Goal: Transaction & Acquisition: Purchase product/service

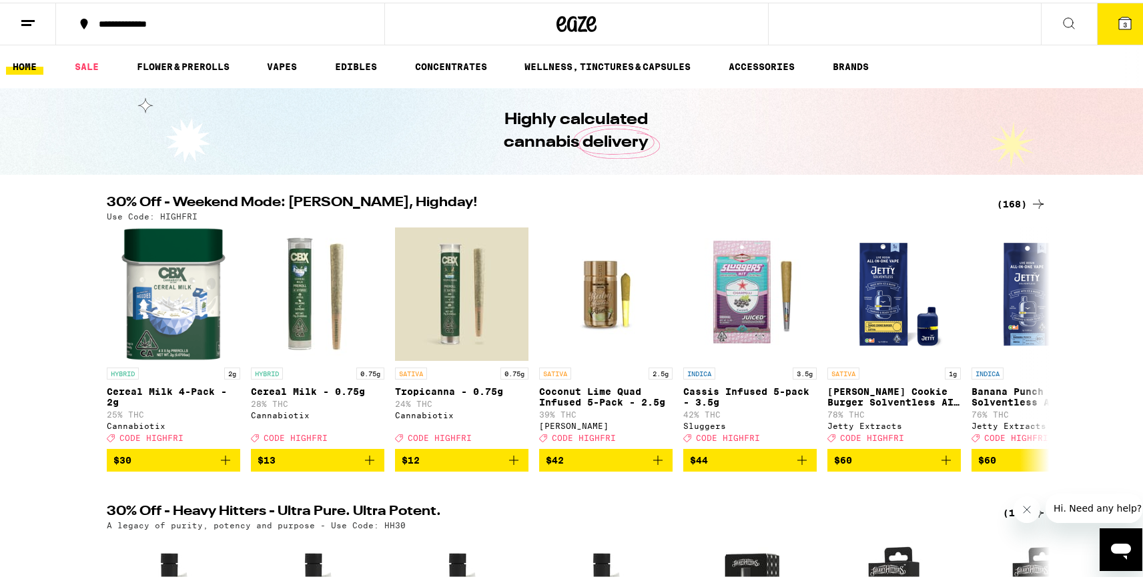
click at [1125, 25] on button "3" at bounding box center [1125, 21] width 56 height 41
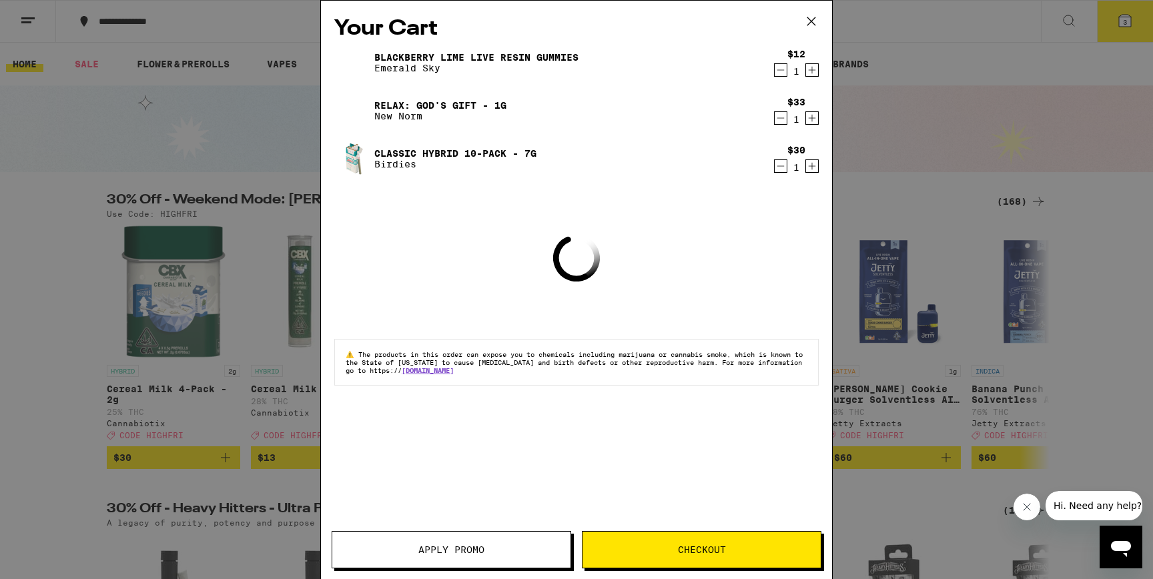
click at [780, 72] on icon "Decrement" at bounding box center [781, 70] width 12 height 16
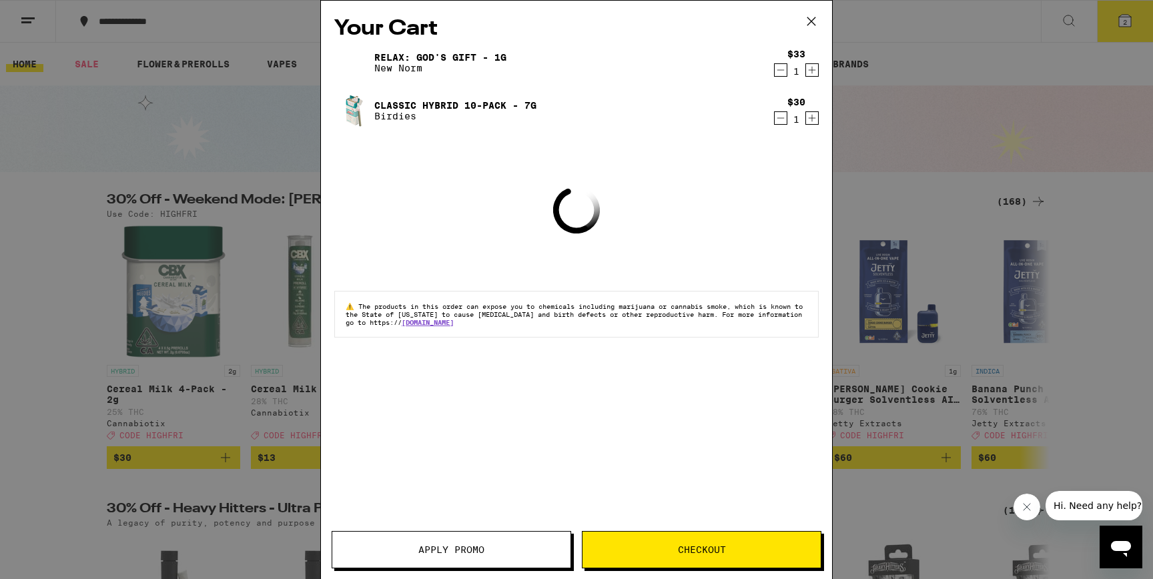
click at [780, 68] on icon "Decrement" at bounding box center [781, 70] width 12 height 16
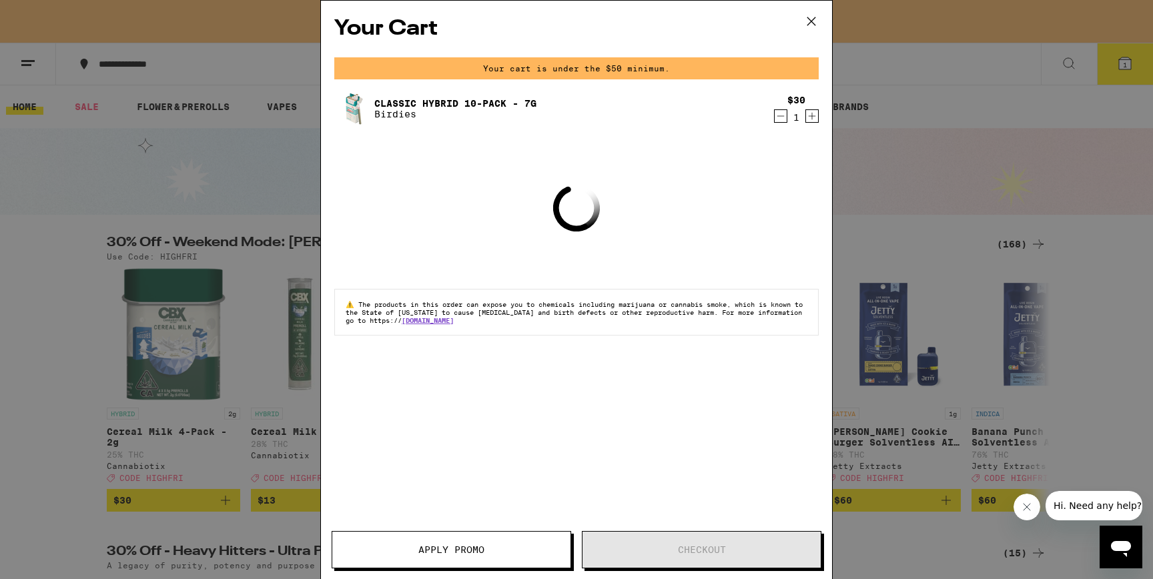
click at [780, 123] on icon "Decrement" at bounding box center [781, 116] width 12 height 16
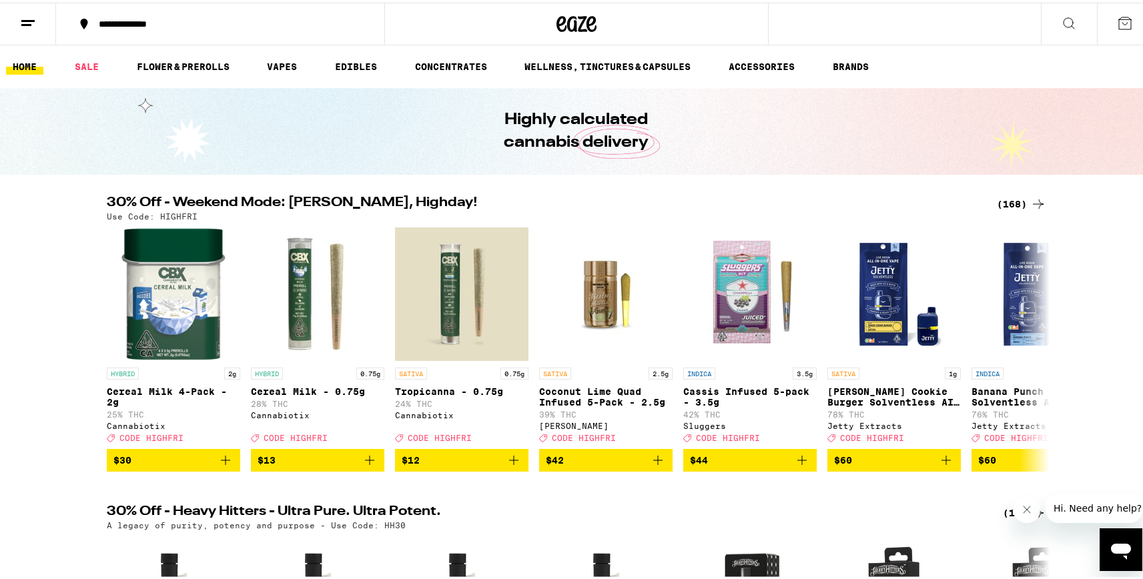
click at [1016, 206] on div "(168)" at bounding box center [1021, 202] width 49 height 16
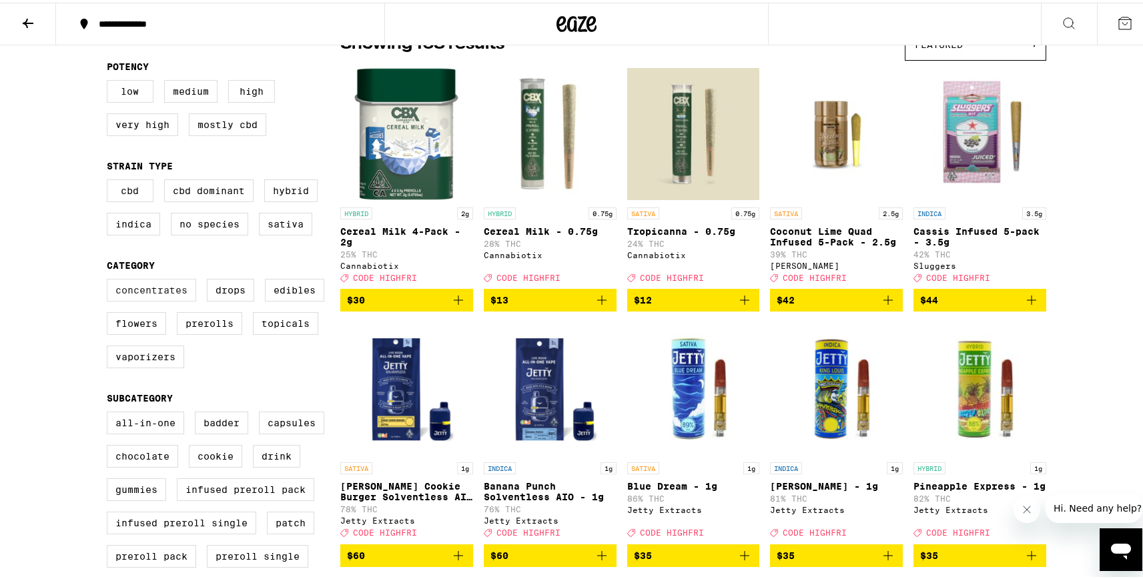
scroll to position [138, 0]
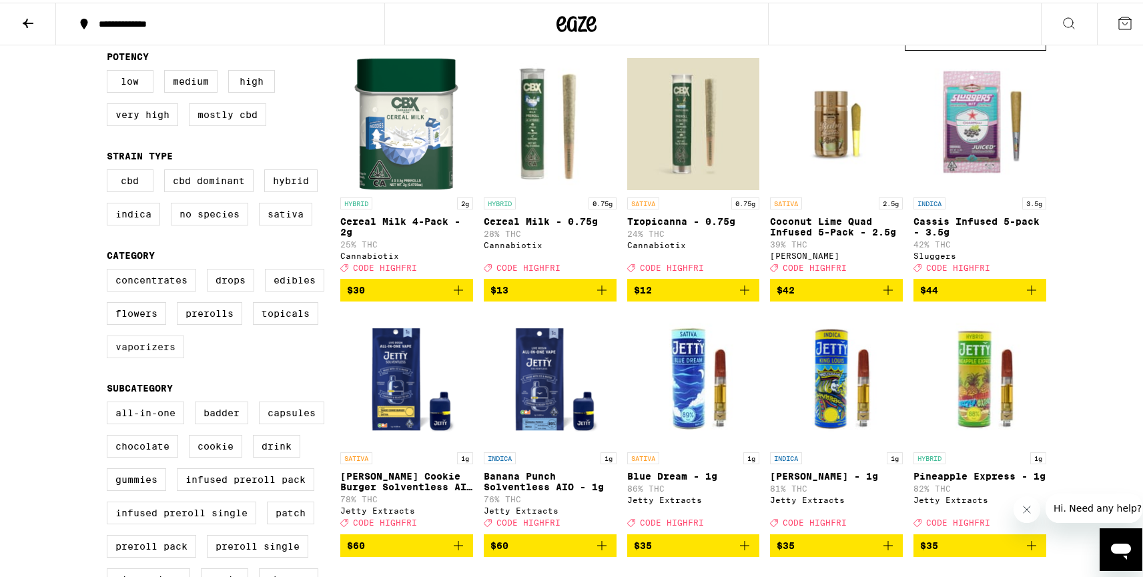
click at [141, 356] on label "Vaporizers" at bounding box center [145, 344] width 77 height 23
click at [110, 269] on input "Vaporizers" at bounding box center [109, 268] width 1 height 1
checkbox input "true"
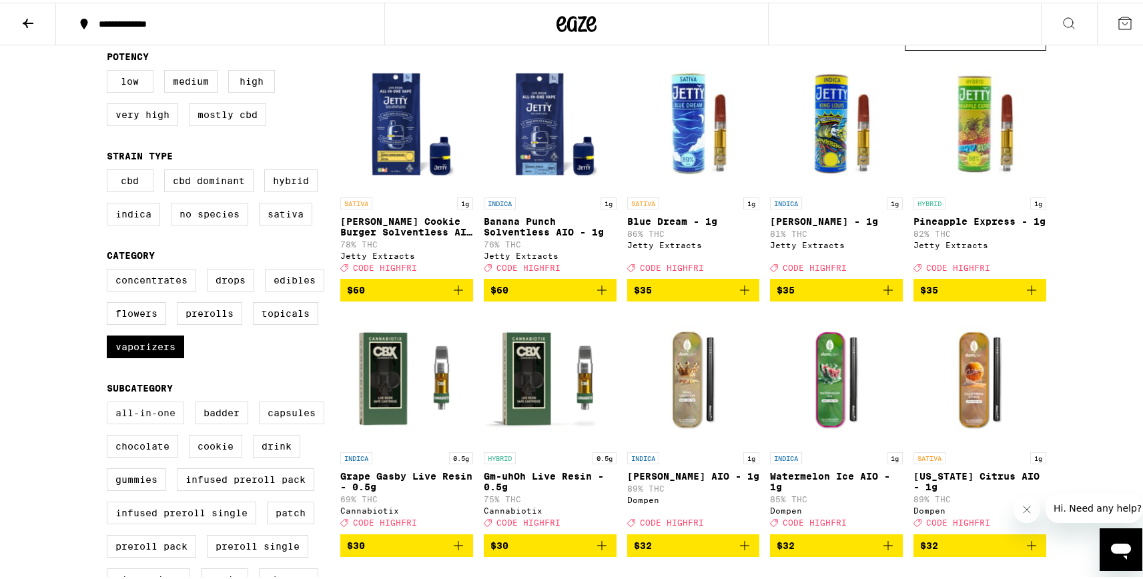
click at [133, 422] on label "All-In-One" at bounding box center [145, 410] width 77 height 23
click at [110, 402] on input "All-In-One" at bounding box center [109, 401] width 1 height 1
checkbox input "true"
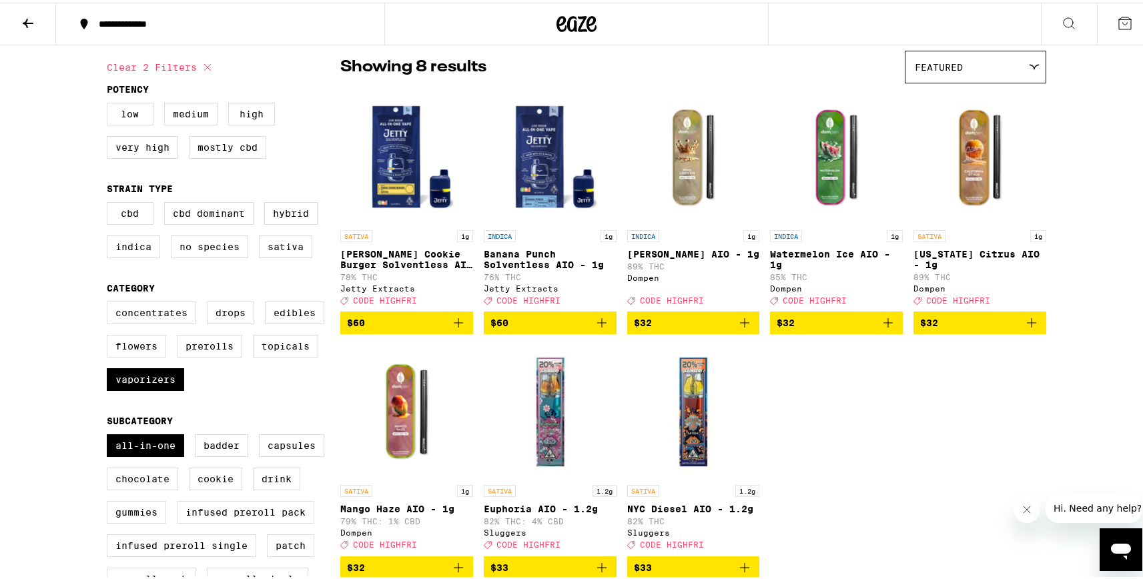
scroll to position [111, 0]
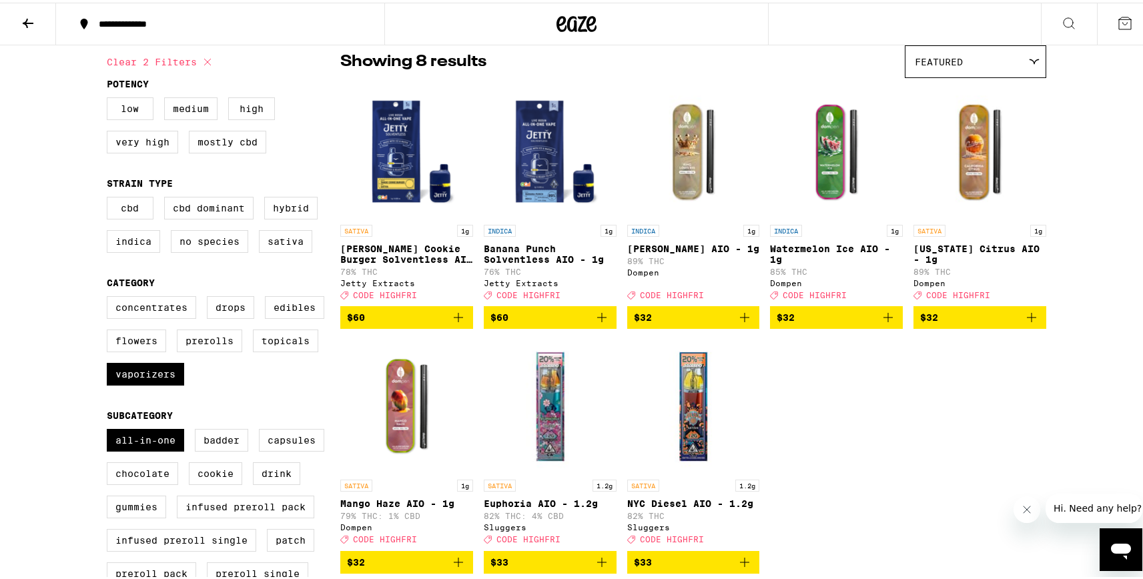
click at [664, 249] on p "[PERSON_NAME] AIO - 1g" at bounding box center [693, 246] width 133 height 11
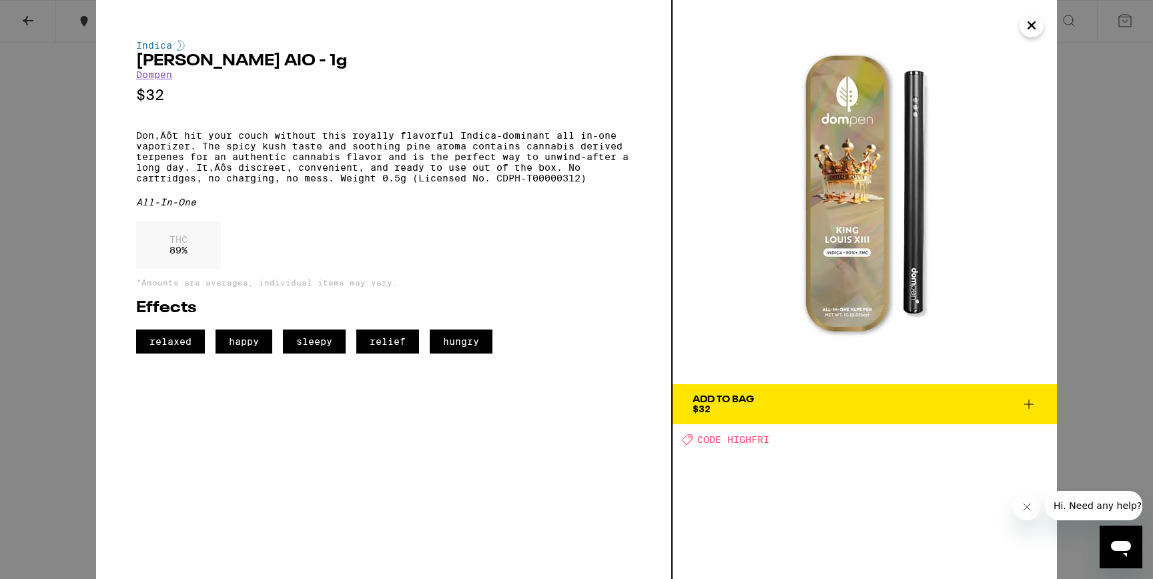
click at [801, 410] on span "Add To Bag $32" at bounding box center [865, 404] width 344 height 19
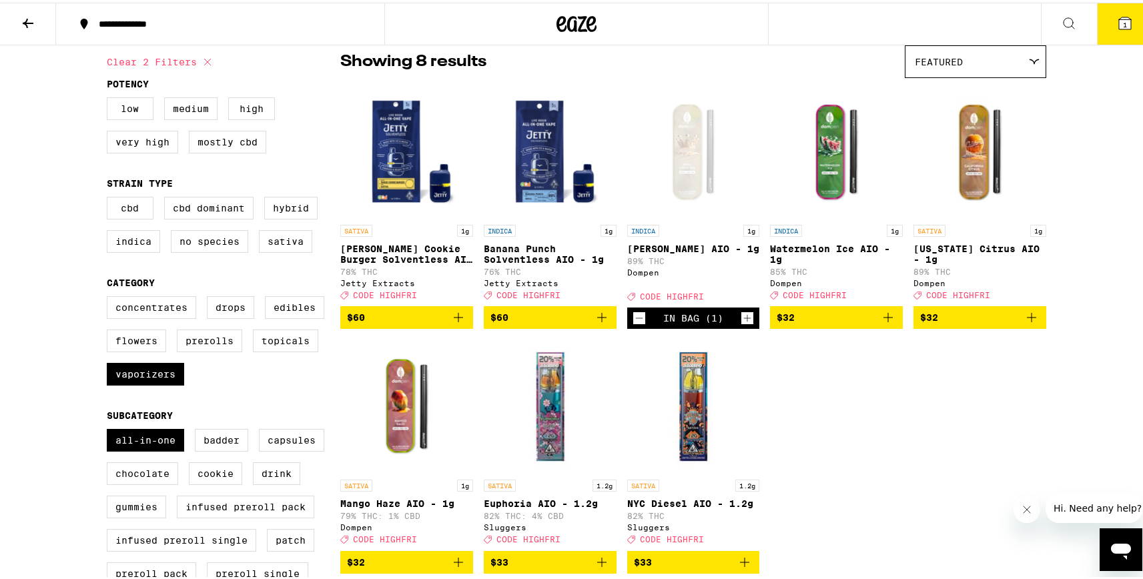
scroll to position [154, 0]
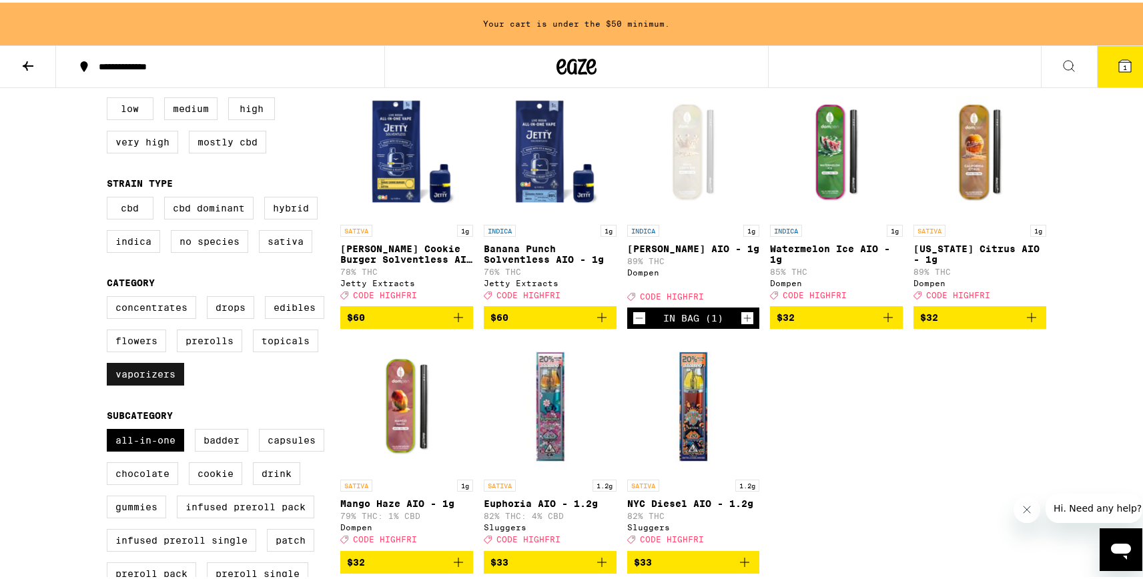
click at [149, 383] on label "Vaporizers" at bounding box center [145, 371] width 77 height 23
click at [110, 296] on input "Vaporizers" at bounding box center [109, 296] width 1 height 1
checkbox input "false"
click at [131, 449] on label "All-In-One" at bounding box center [145, 438] width 77 height 23
click at [110, 429] on input "All-In-One" at bounding box center [109, 429] width 1 height 1
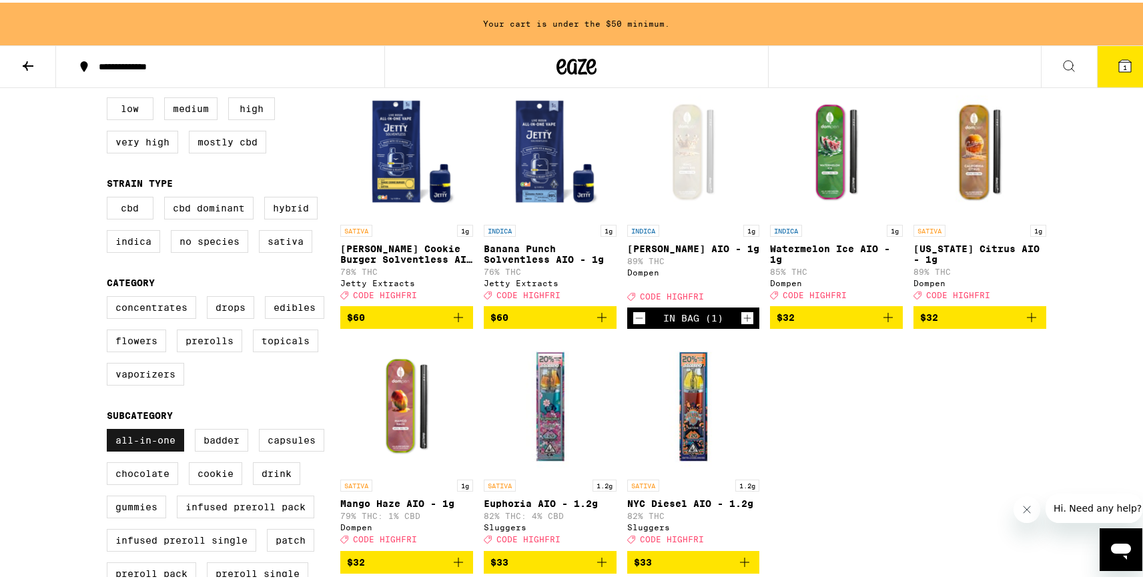
checkbox input "false"
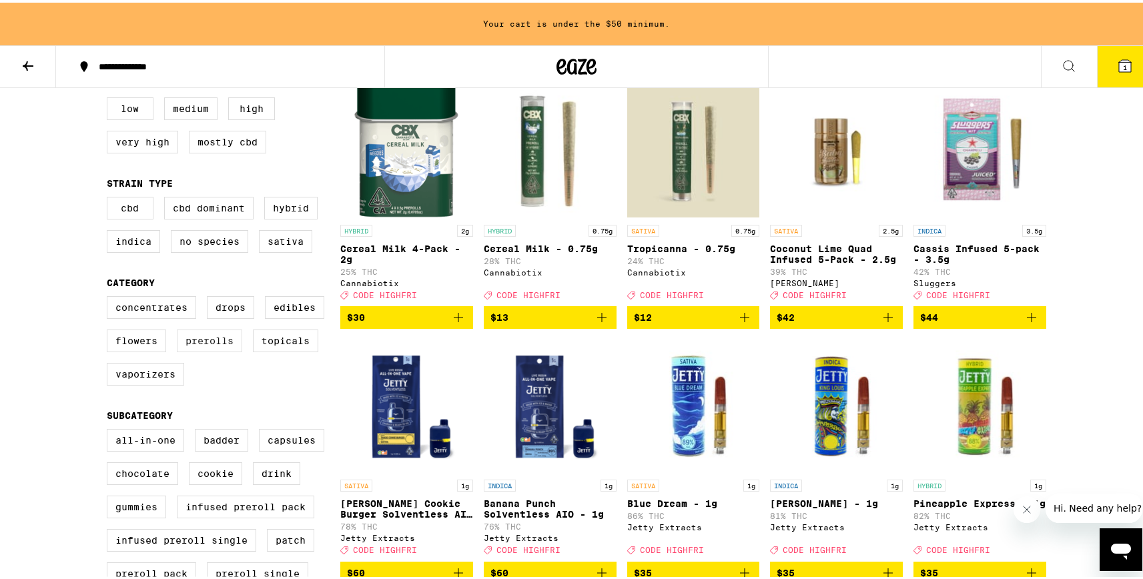
click at [201, 347] on label "Prerolls" at bounding box center [209, 338] width 65 height 23
click at [110, 296] on input "Prerolls" at bounding box center [109, 296] width 1 height 1
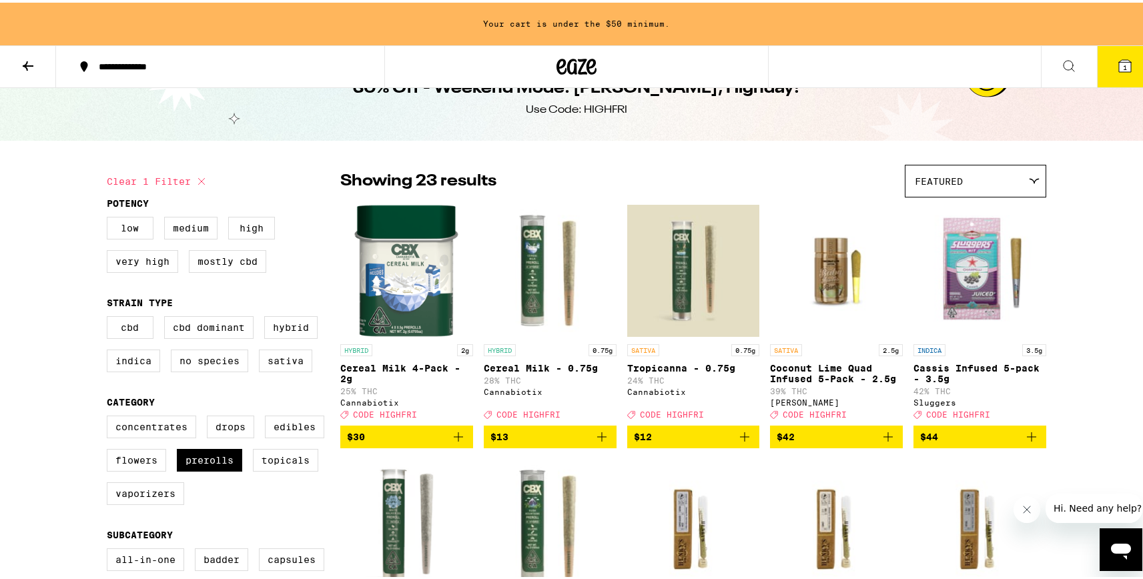
scroll to position [31, 0]
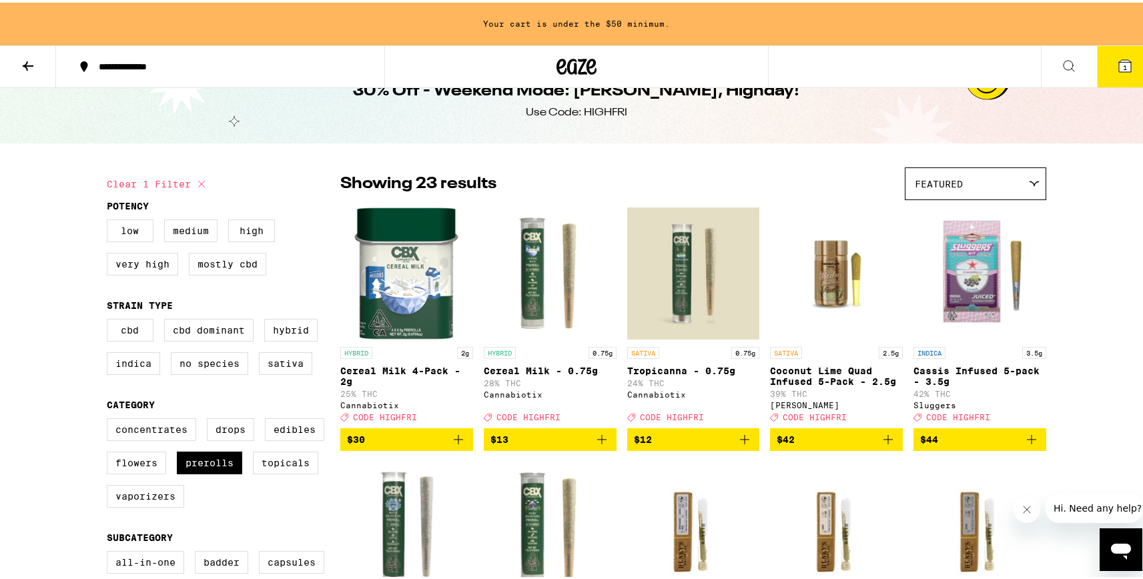
click at [984, 182] on div "Featured" at bounding box center [976, 181] width 140 height 31
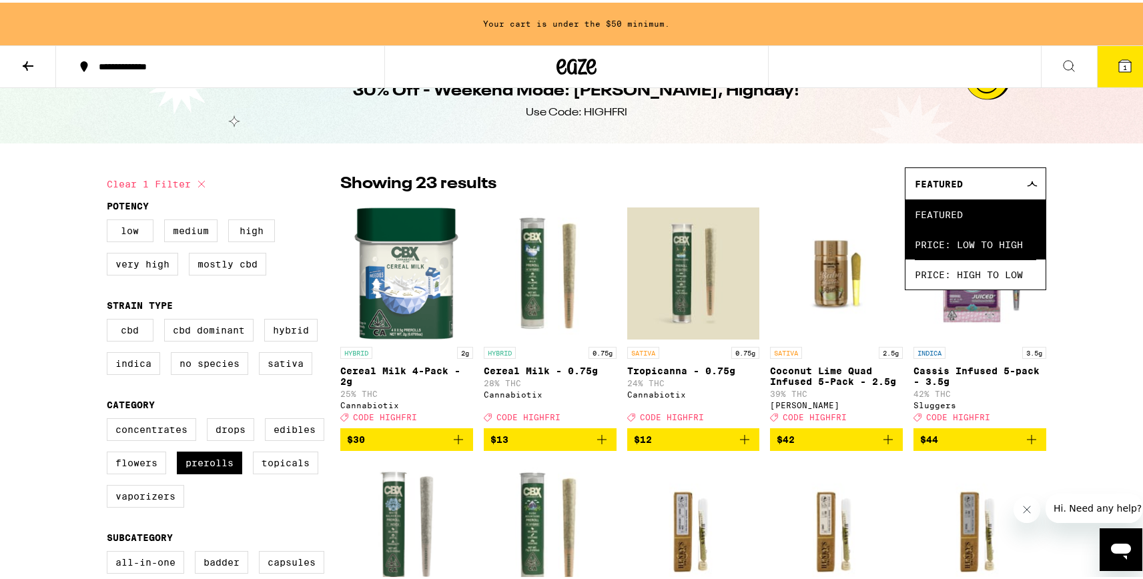
click at [972, 232] on span "Price: Low to High" at bounding box center [975, 242] width 121 height 30
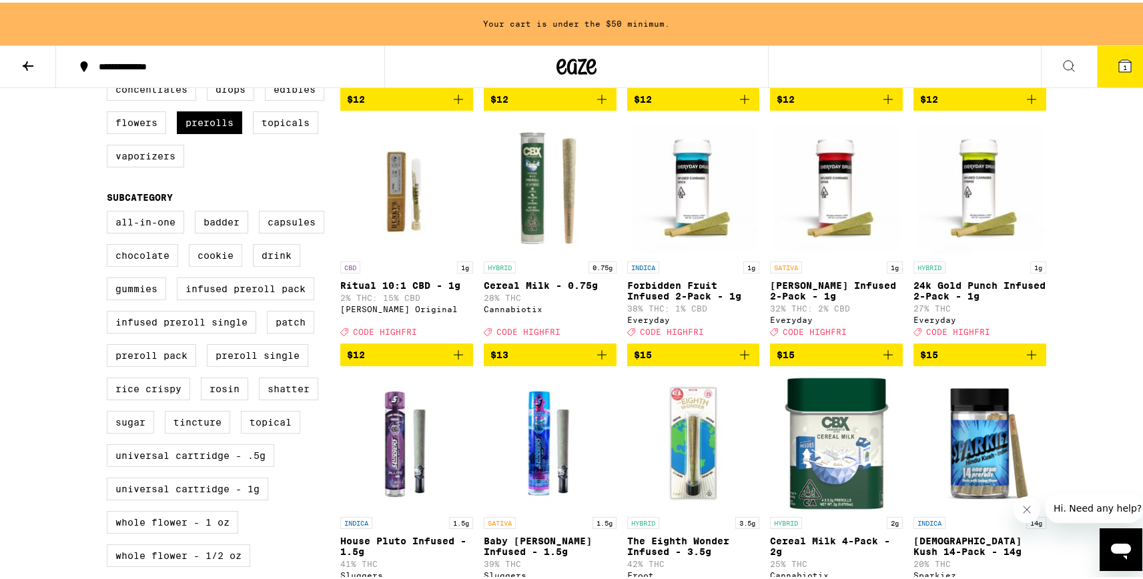
scroll to position [374, 0]
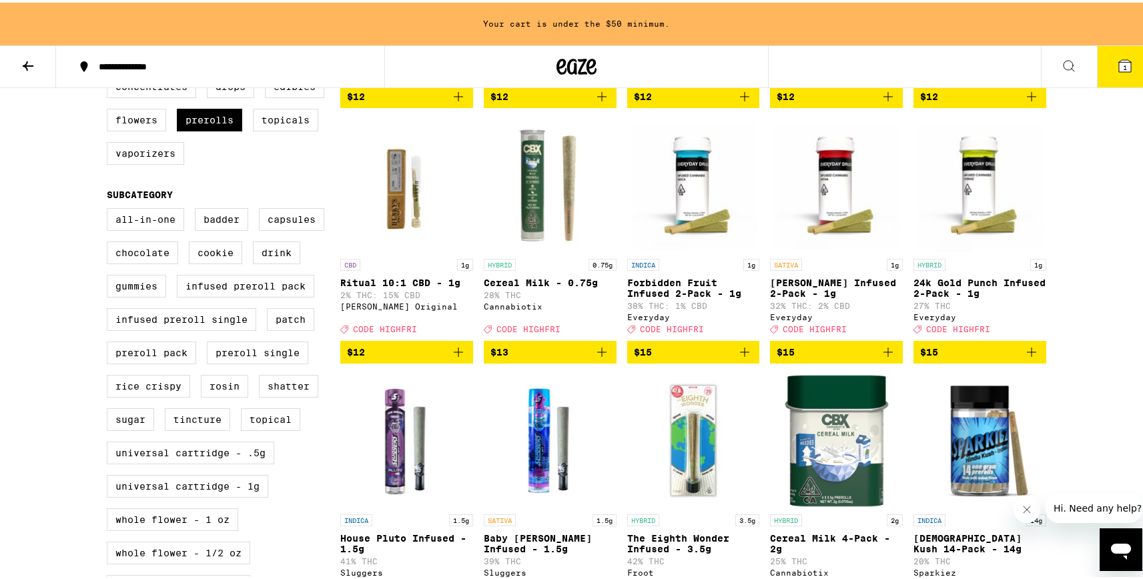
click at [880, 358] on icon "Add to bag" at bounding box center [888, 350] width 16 height 16
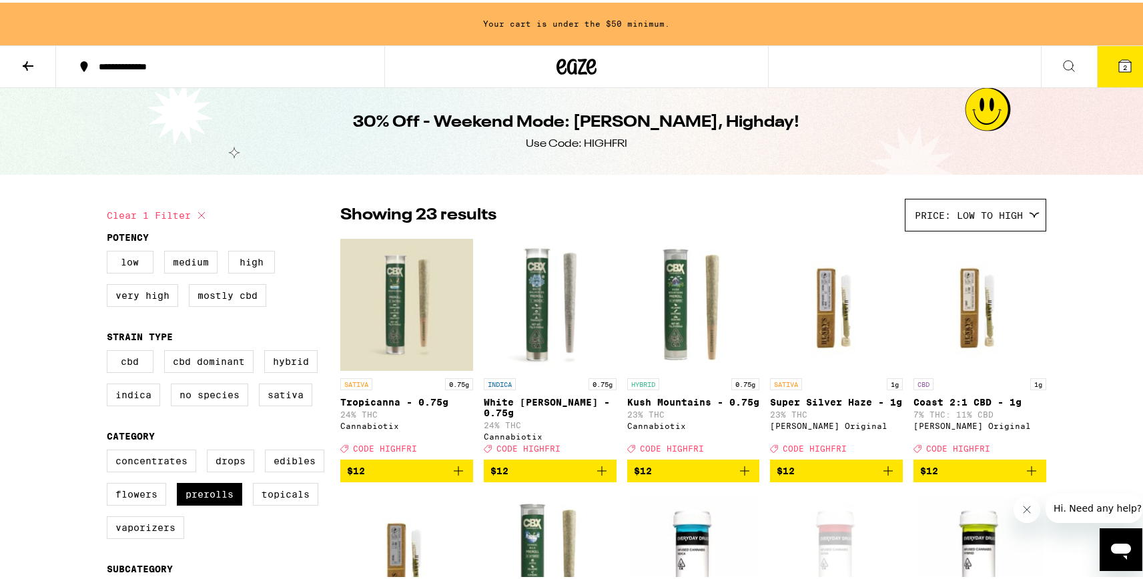
scroll to position [1, 0]
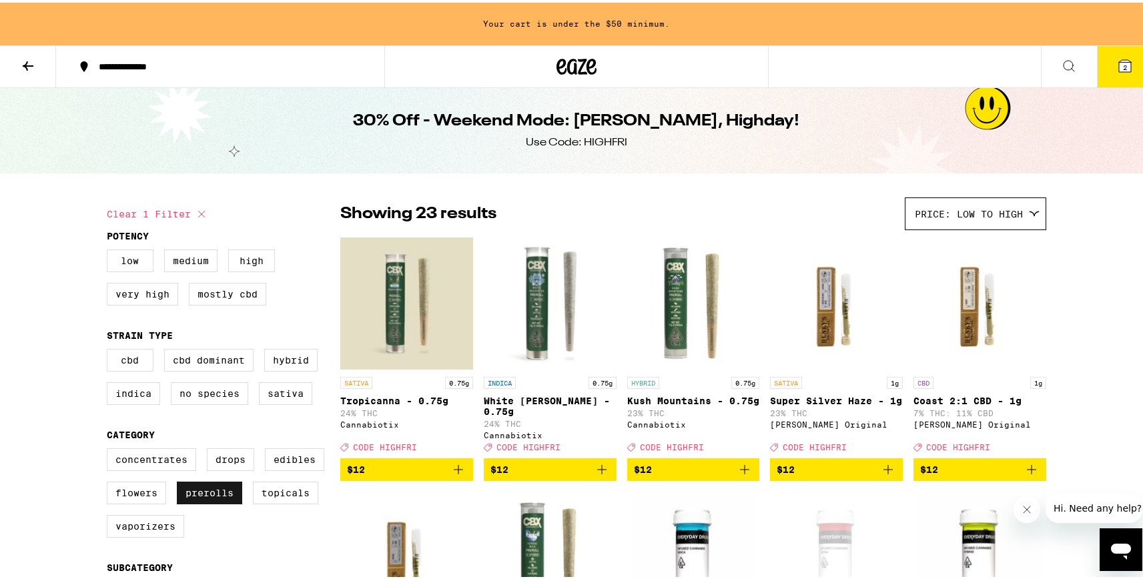
click at [200, 502] on label "Prerolls" at bounding box center [209, 490] width 65 height 23
click at [110, 449] on input "Prerolls" at bounding box center [109, 448] width 1 height 1
checkbox input "false"
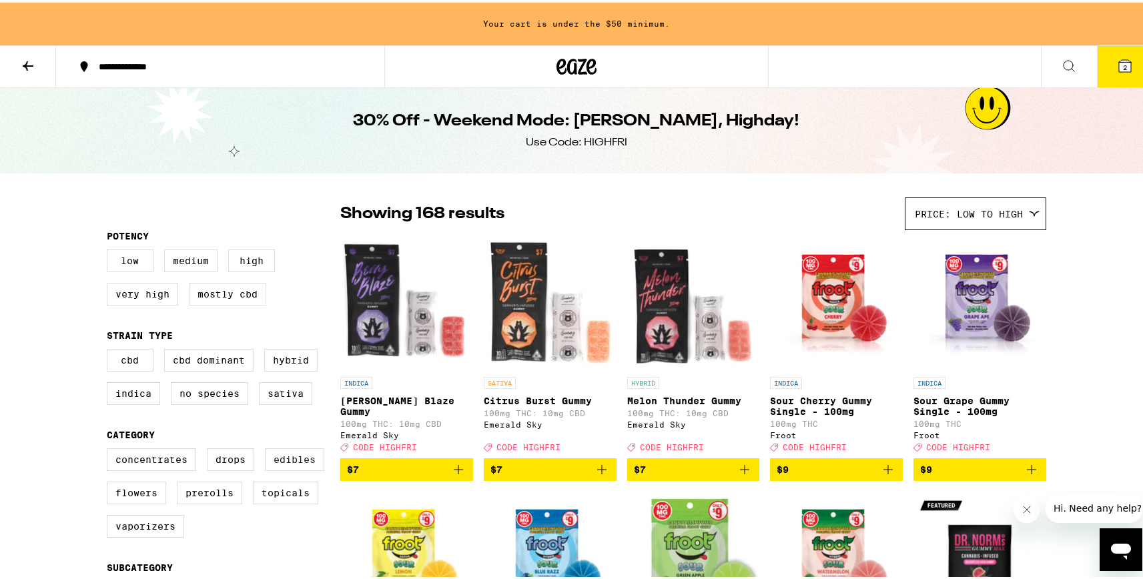
click at [290, 467] on label "Edibles" at bounding box center [294, 457] width 59 height 23
click at [110, 449] on input "Edibles" at bounding box center [109, 448] width 1 height 1
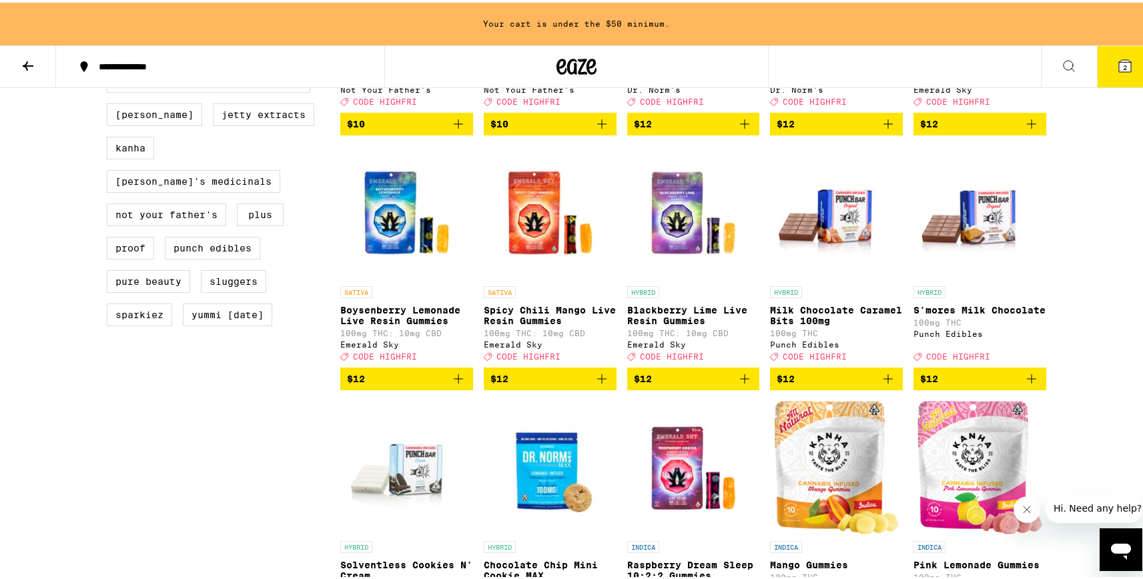
scroll to position [1117, 0]
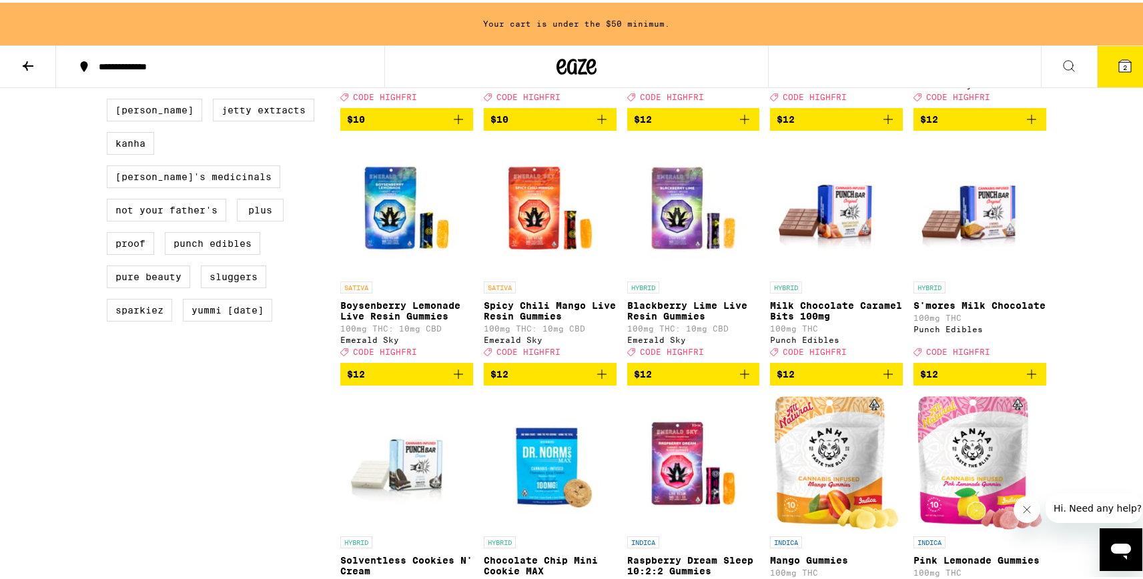
click at [740, 376] on icon "Add to bag" at bounding box center [744, 371] width 9 height 9
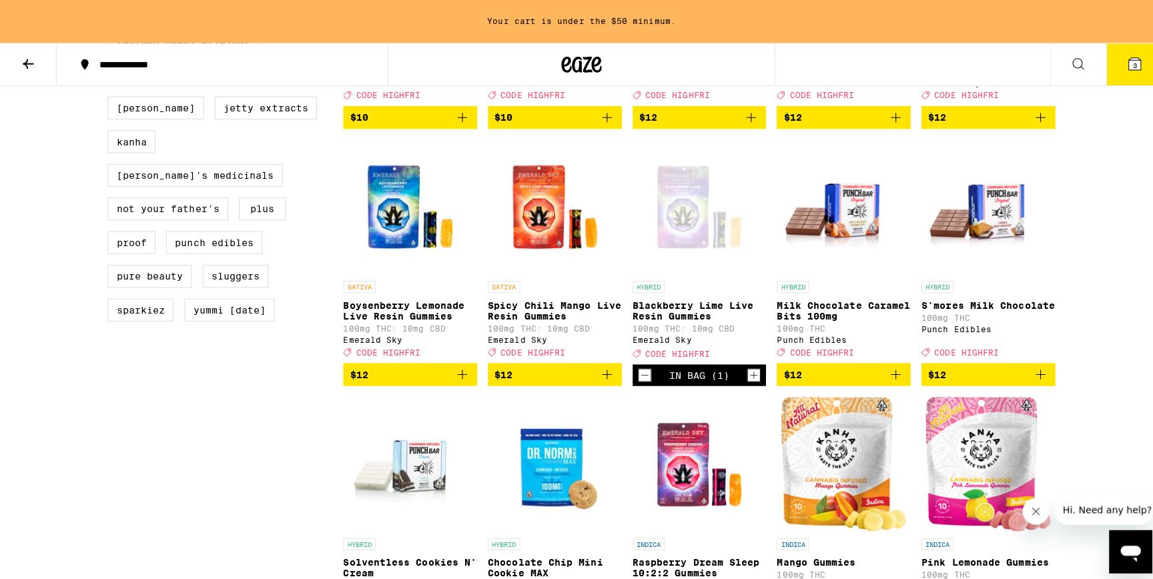
scroll to position [1075, 0]
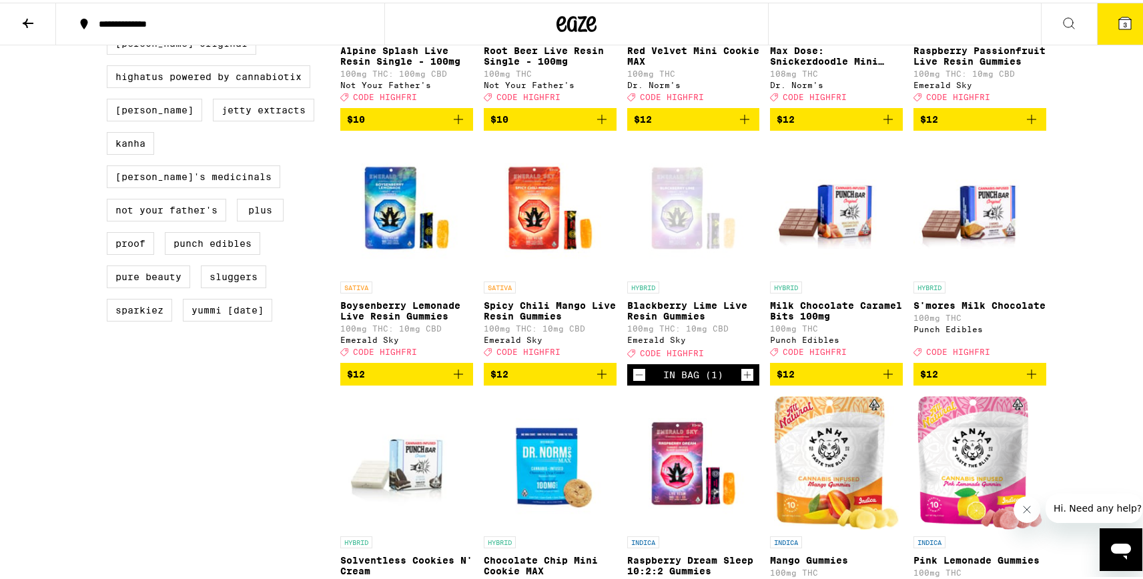
click at [1127, 38] on button "3" at bounding box center [1125, 21] width 56 height 41
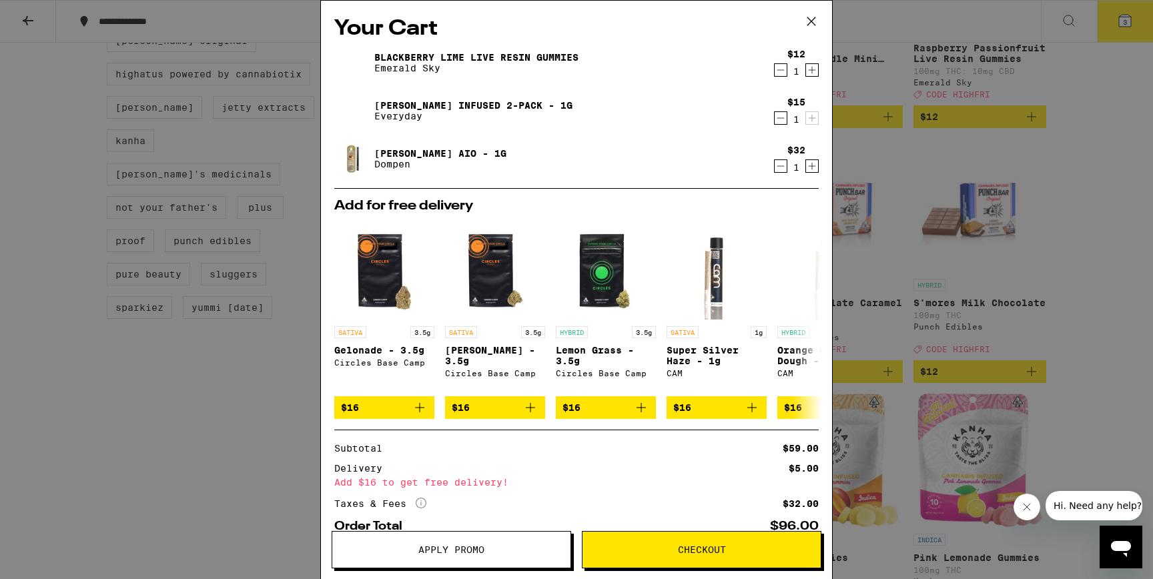
click at [778, 70] on icon "Decrement" at bounding box center [781, 70] width 7 height 0
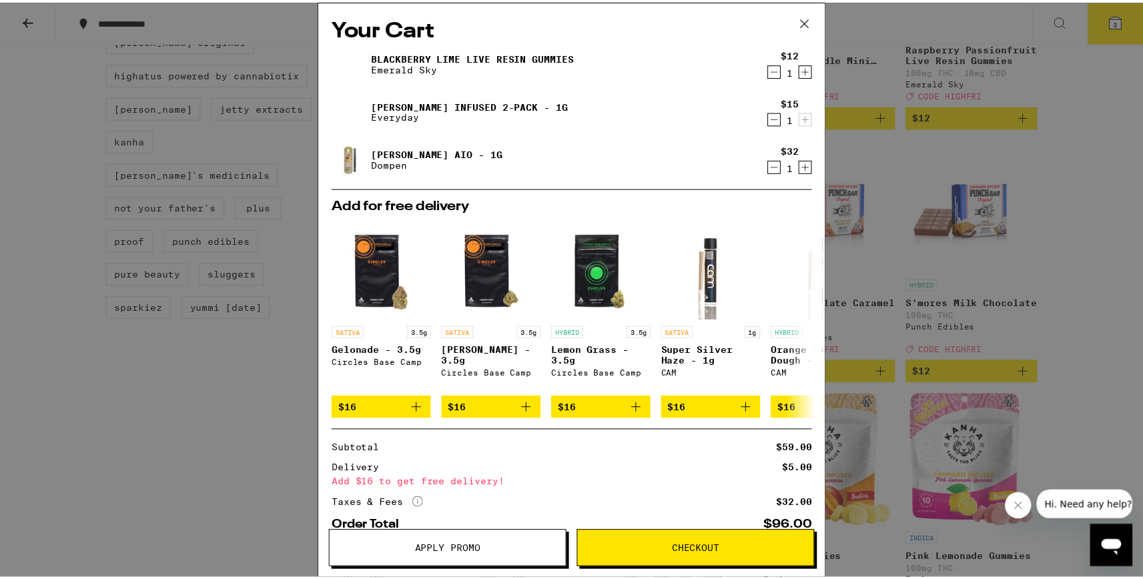
scroll to position [1117, 0]
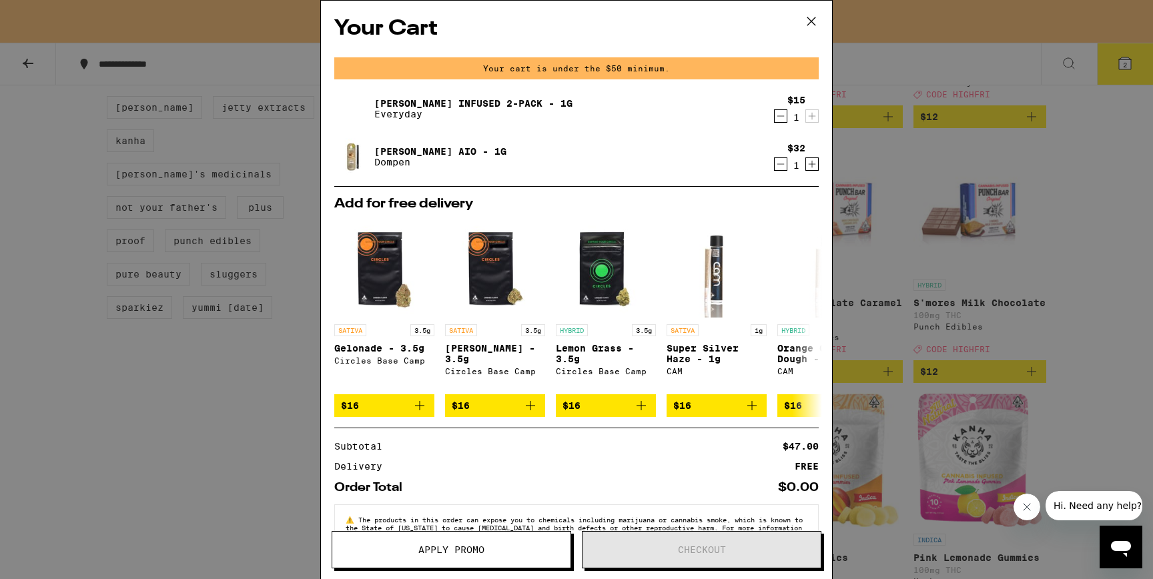
click at [775, 116] on icon "Decrement" at bounding box center [781, 116] width 12 height 16
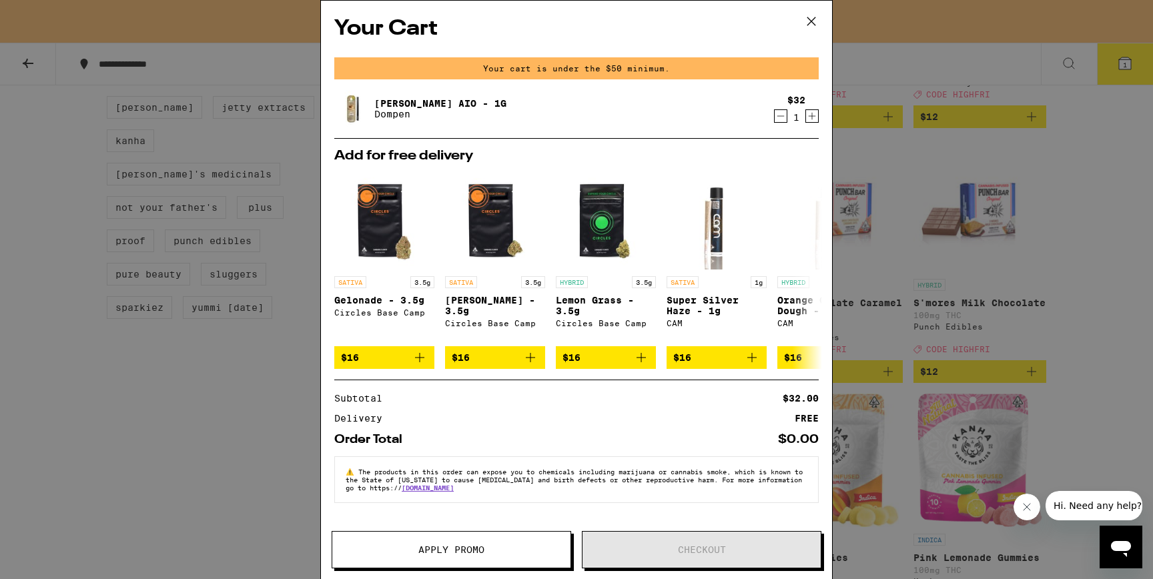
click at [812, 22] on icon at bounding box center [812, 21] width 8 height 8
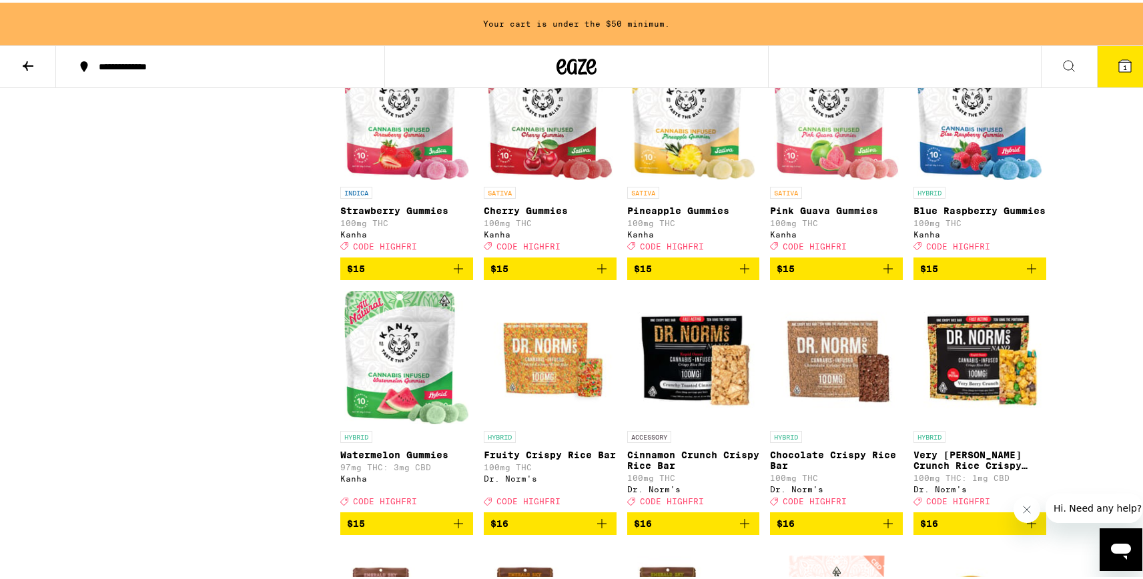
scroll to position [1727, 0]
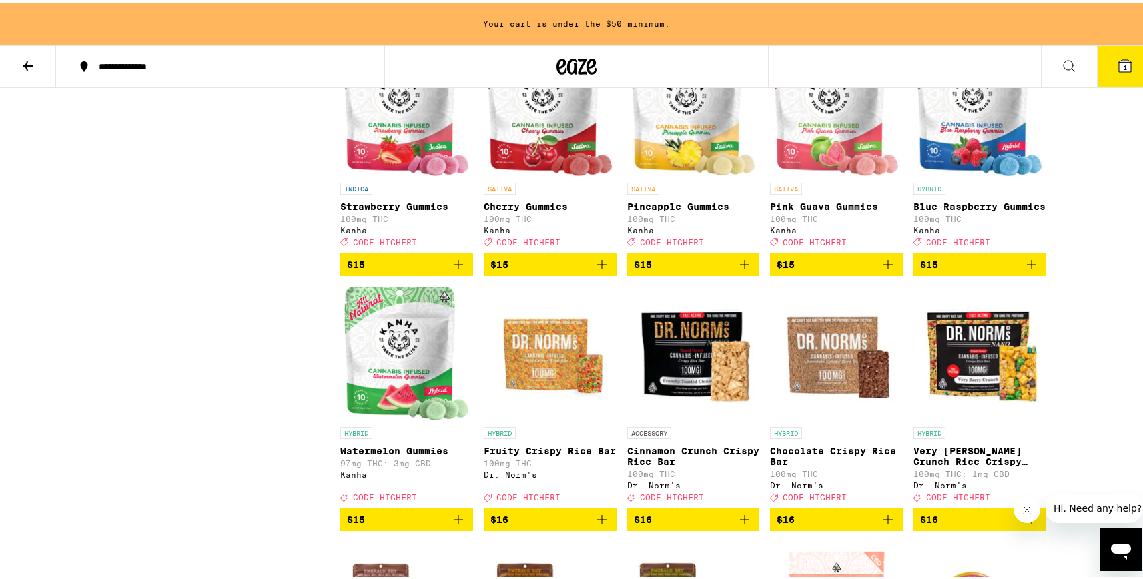
click at [1027, 270] on icon "Add to bag" at bounding box center [1032, 262] width 16 height 16
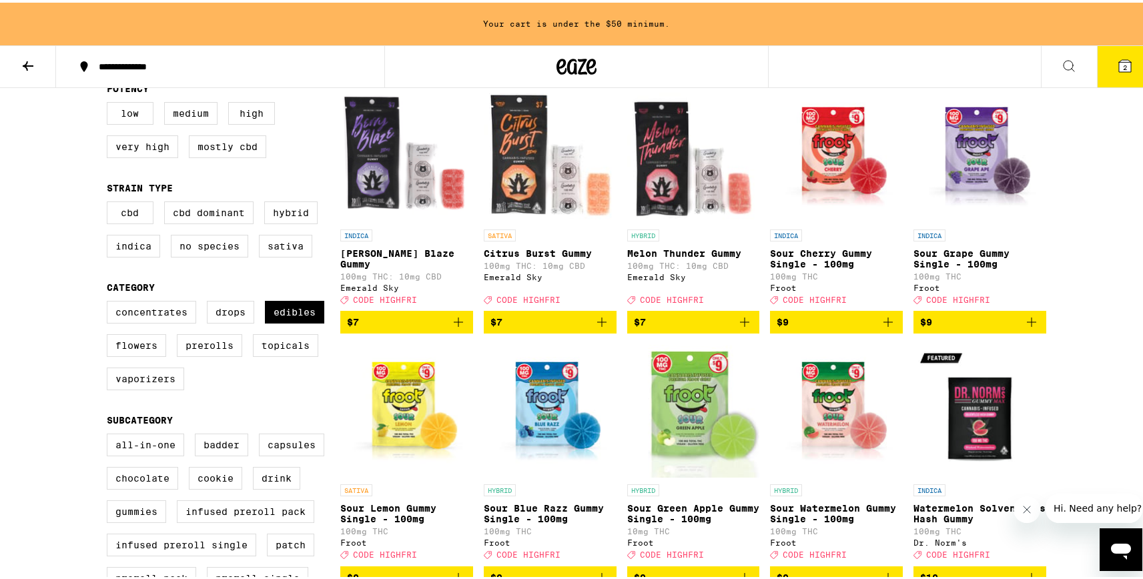
scroll to position [0, 0]
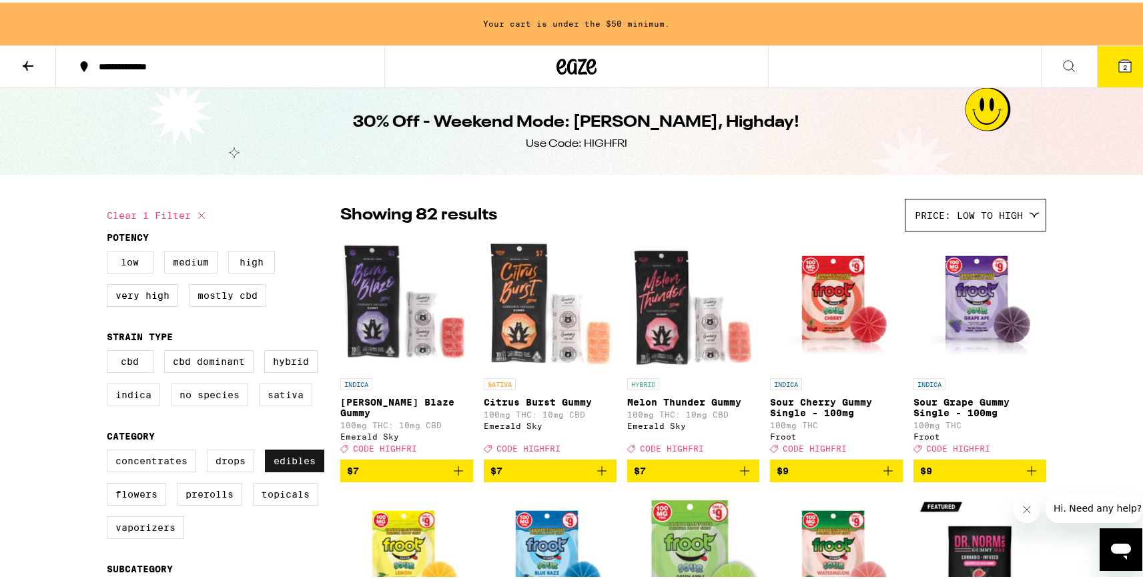
click at [283, 470] on label "Edibles" at bounding box center [294, 458] width 59 height 23
click at [110, 450] on input "Edibles" at bounding box center [109, 449] width 1 height 1
checkbox input "false"
click at [192, 503] on label "Prerolls" at bounding box center [209, 492] width 65 height 23
click at [110, 450] on input "Prerolls" at bounding box center [109, 449] width 1 height 1
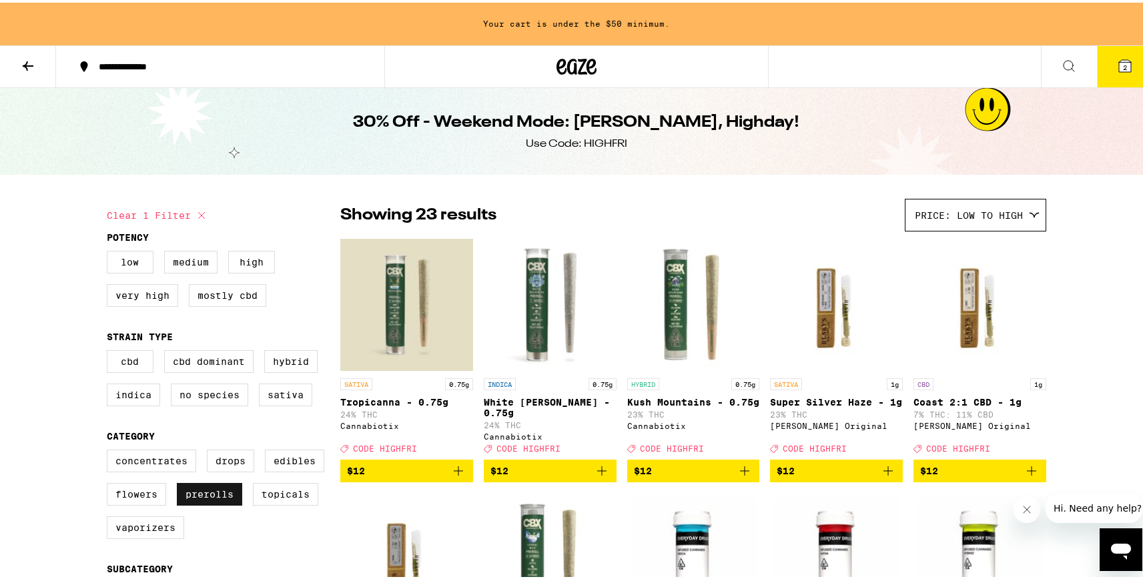
scroll to position [1, 0]
click at [1123, 68] on button "2" at bounding box center [1125, 63] width 56 height 41
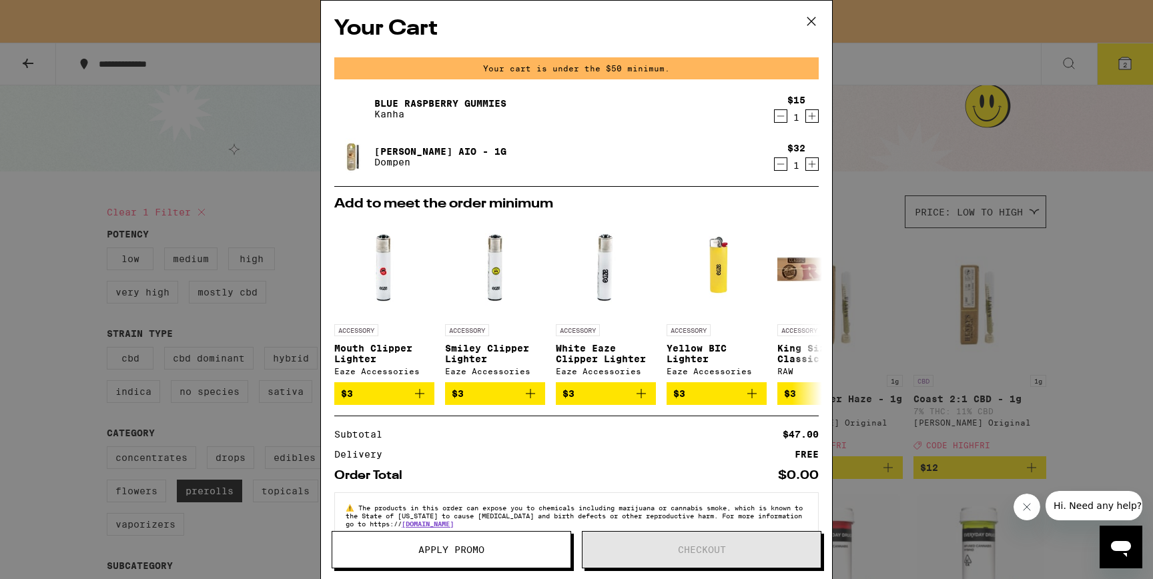
click at [816, 20] on icon at bounding box center [812, 21] width 20 height 20
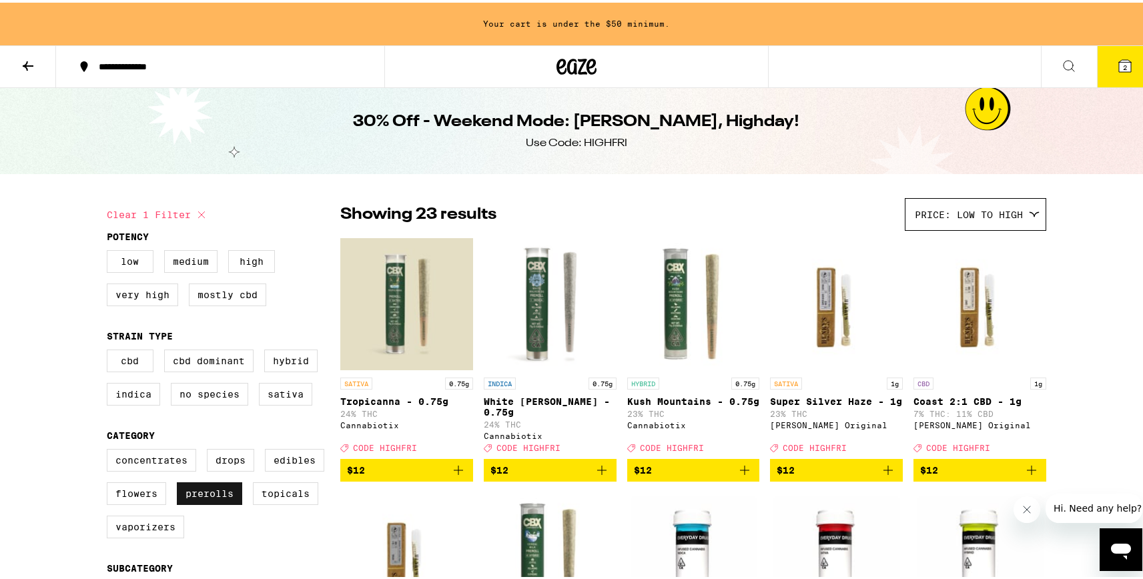
click at [212, 503] on label "Prerolls" at bounding box center [209, 491] width 65 height 23
click at [110, 449] on input "Prerolls" at bounding box center [109, 449] width 1 height 1
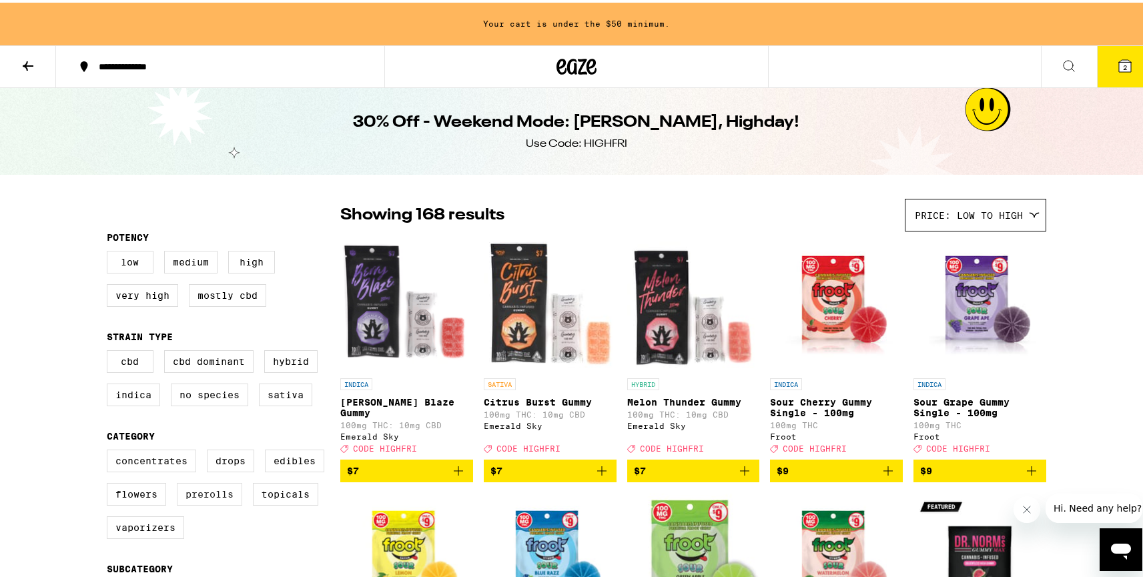
click at [209, 503] on label "Prerolls" at bounding box center [209, 492] width 65 height 23
click at [110, 450] on input "Prerolls" at bounding box center [109, 449] width 1 height 1
checkbox input "true"
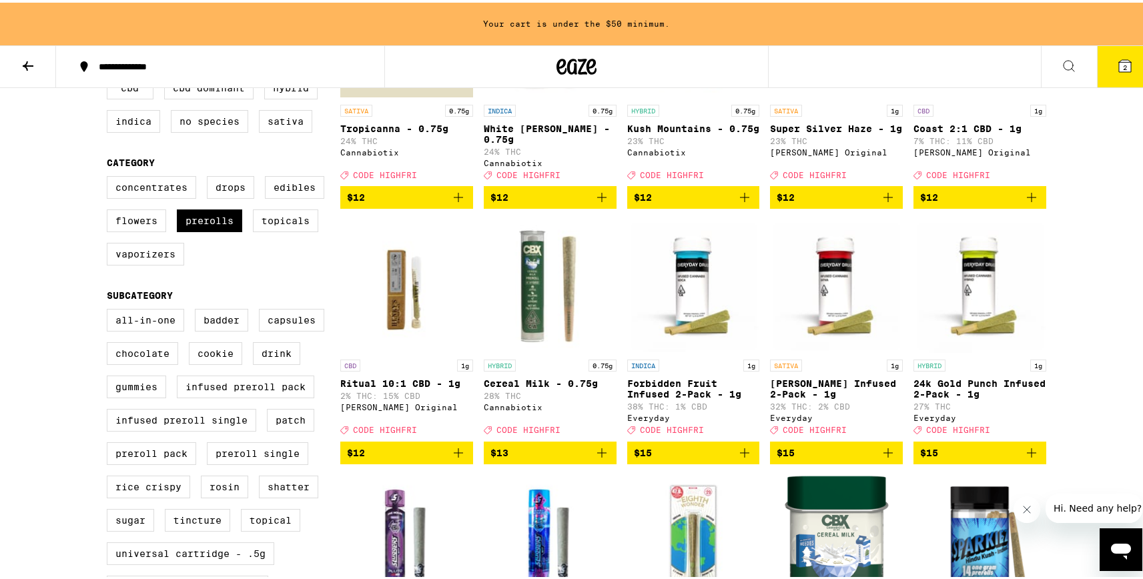
scroll to position [272, 0]
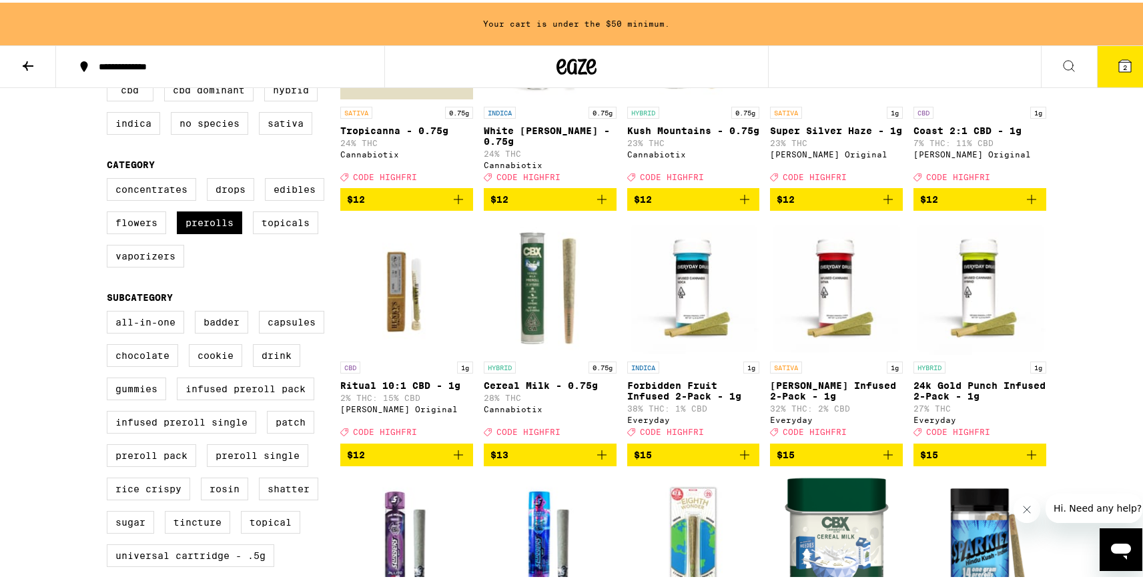
click at [880, 461] on icon "Add to bag" at bounding box center [888, 453] width 16 height 16
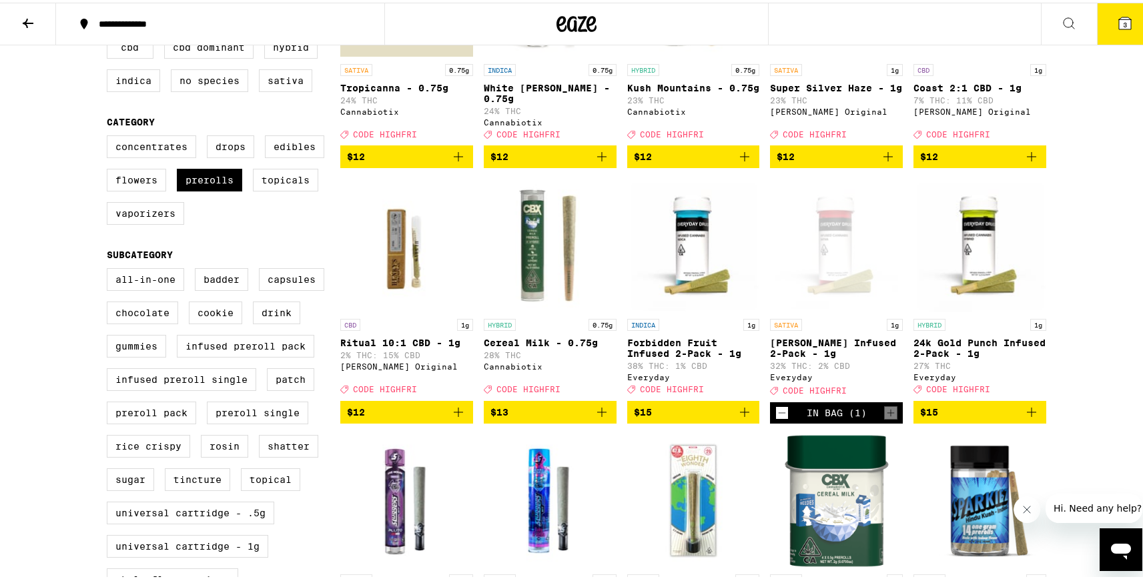
scroll to position [229, 0]
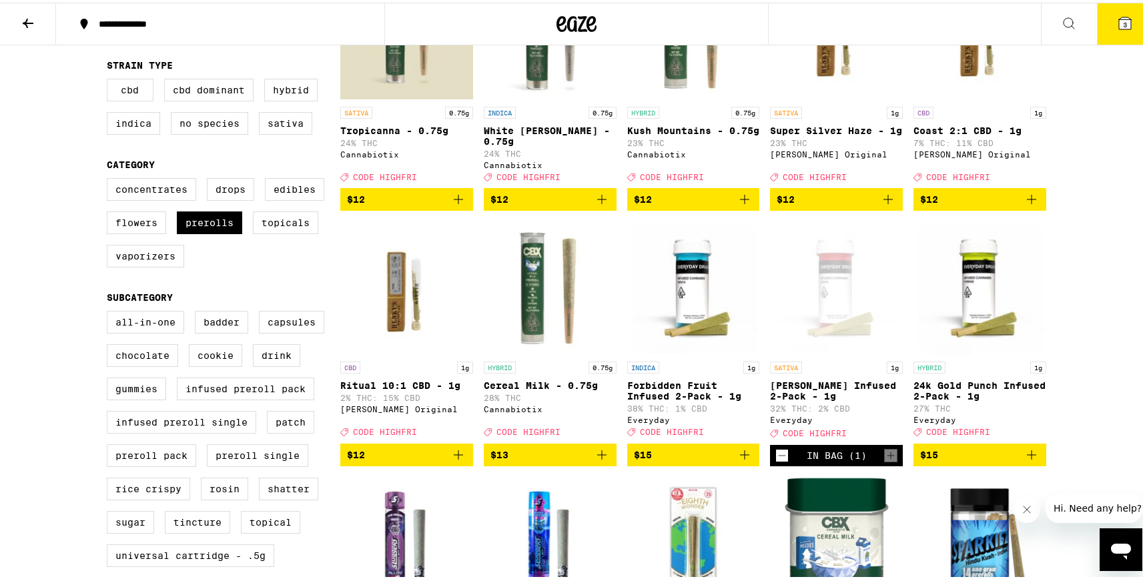
click at [1119, 16] on icon at bounding box center [1125, 21] width 12 height 12
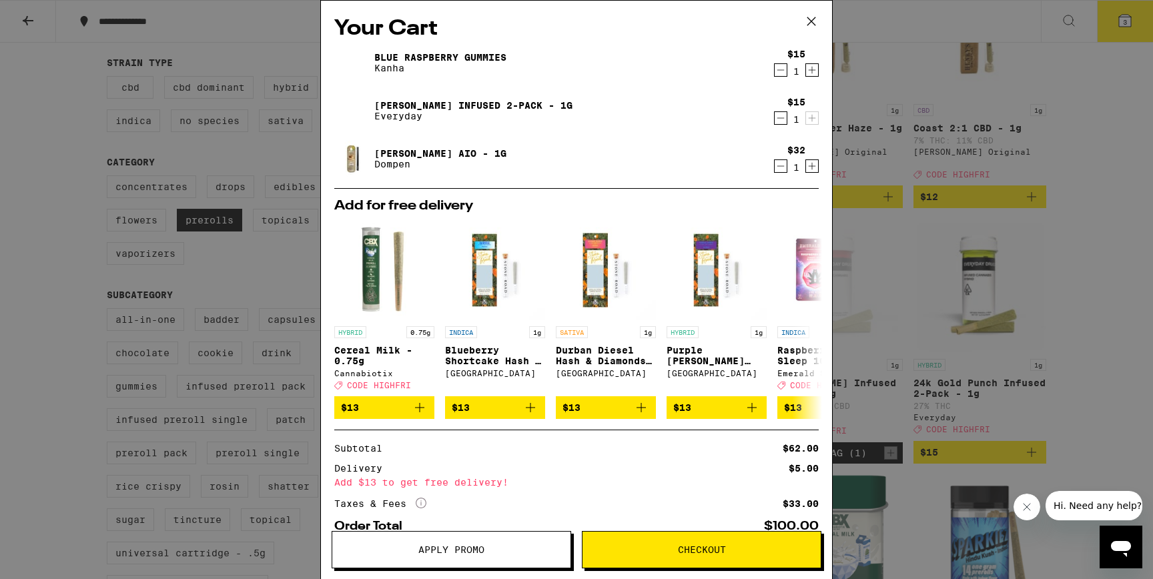
click at [451, 546] on span "Apply Promo" at bounding box center [451, 549] width 66 height 9
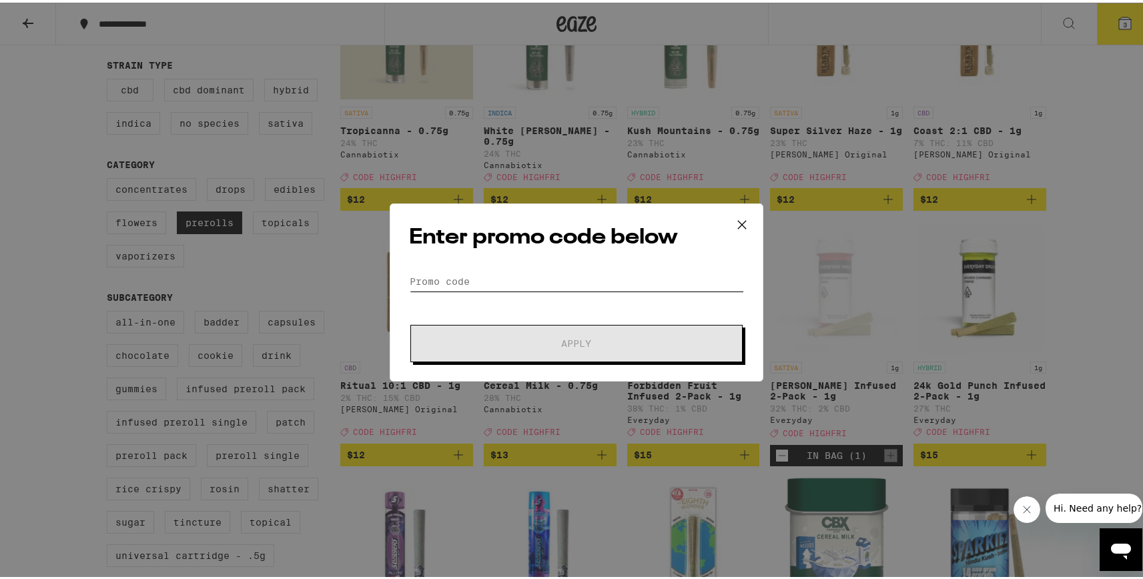
click at [509, 288] on input "Promo Code" at bounding box center [576, 279] width 335 height 20
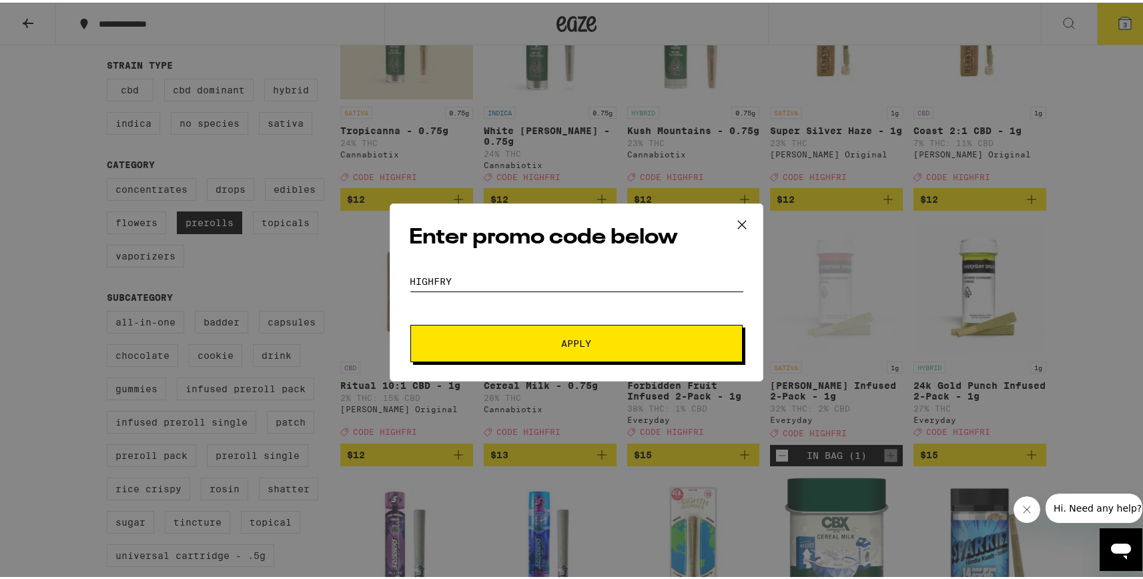
click at [410, 322] on button "Apply" at bounding box center [576, 340] width 332 height 37
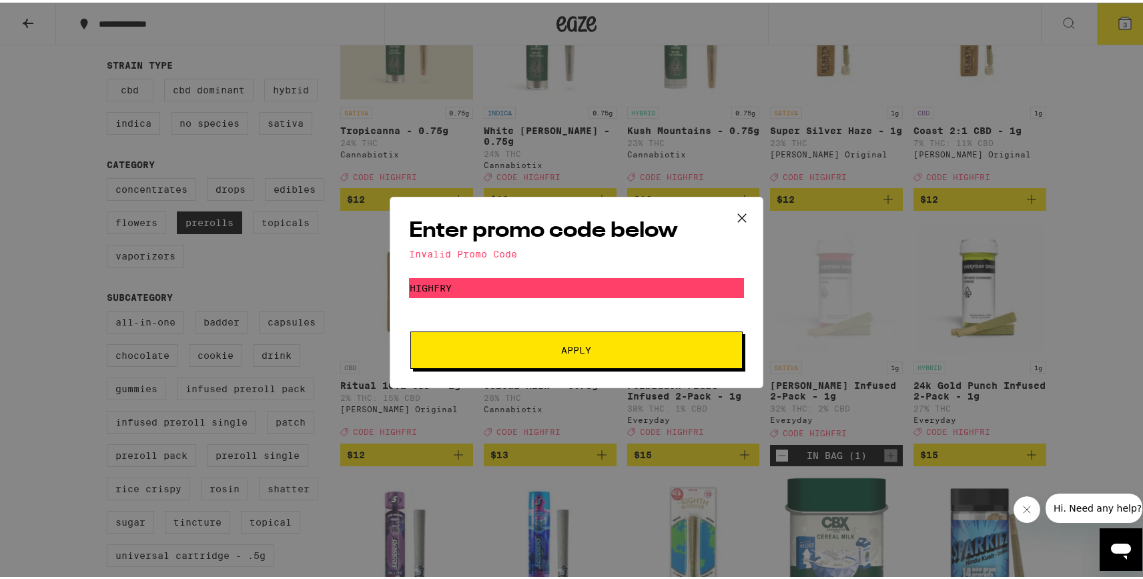
click at [487, 296] on form "Promo Code highfry Apply" at bounding box center [576, 321] width 335 height 91
click at [469, 286] on input "highfry" at bounding box center [576, 286] width 335 height 20
type input "highfri"
click at [410, 329] on button "Apply" at bounding box center [576, 347] width 332 height 37
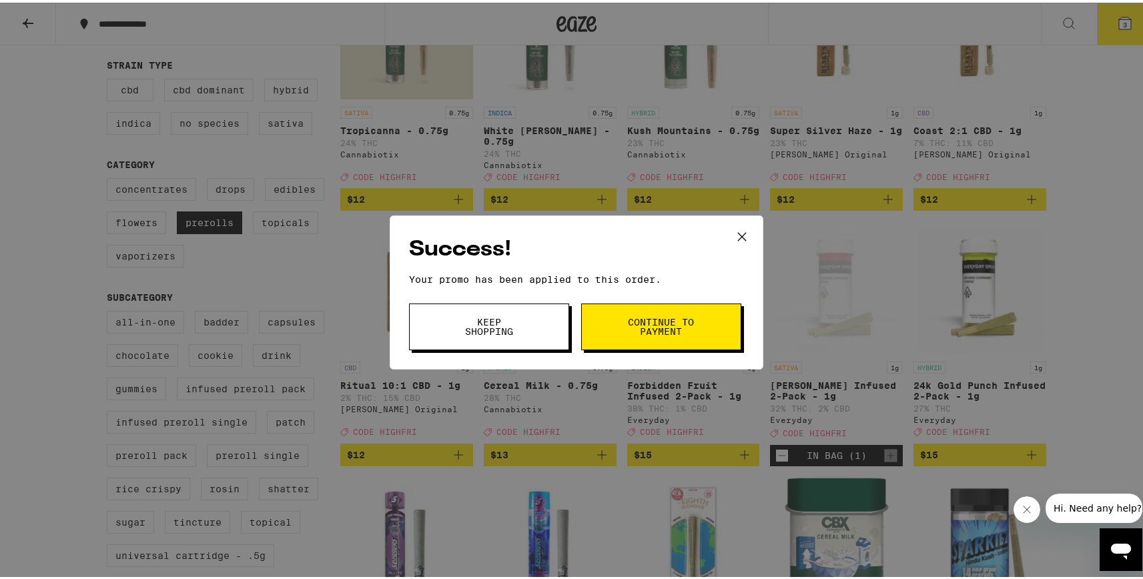
click at [643, 316] on span "Continue to payment" at bounding box center [661, 324] width 68 height 19
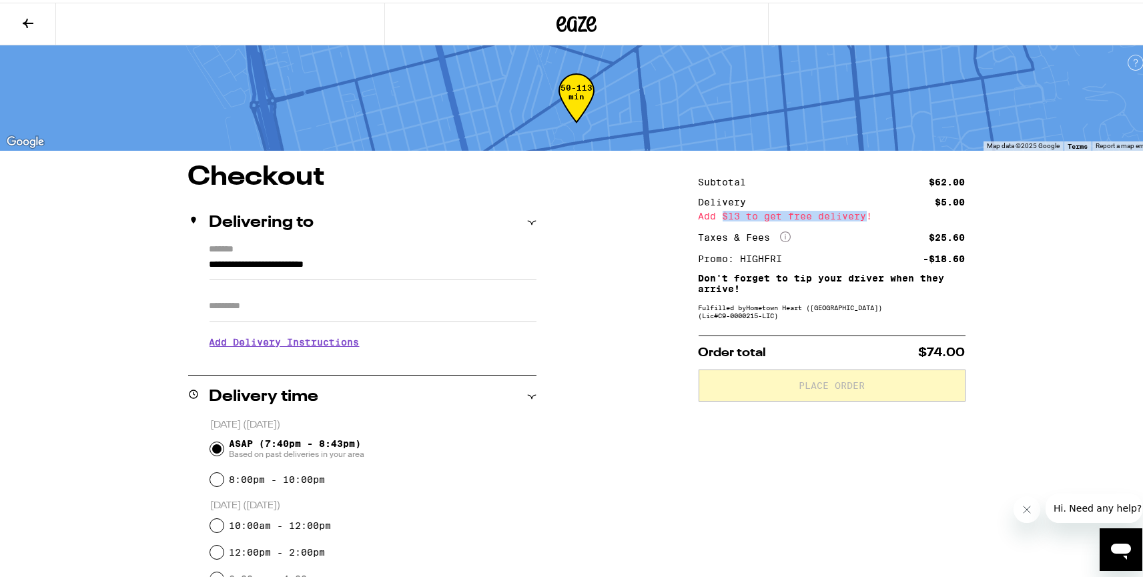
drag, startPoint x: 718, startPoint y: 214, endPoint x: 861, endPoint y: 213, distance: 143.5
click at [861, 214] on div "Add $13 to get free delivery!" at bounding box center [832, 213] width 267 height 9
click at [39, 22] on button at bounding box center [28, 22] width 56 height 42
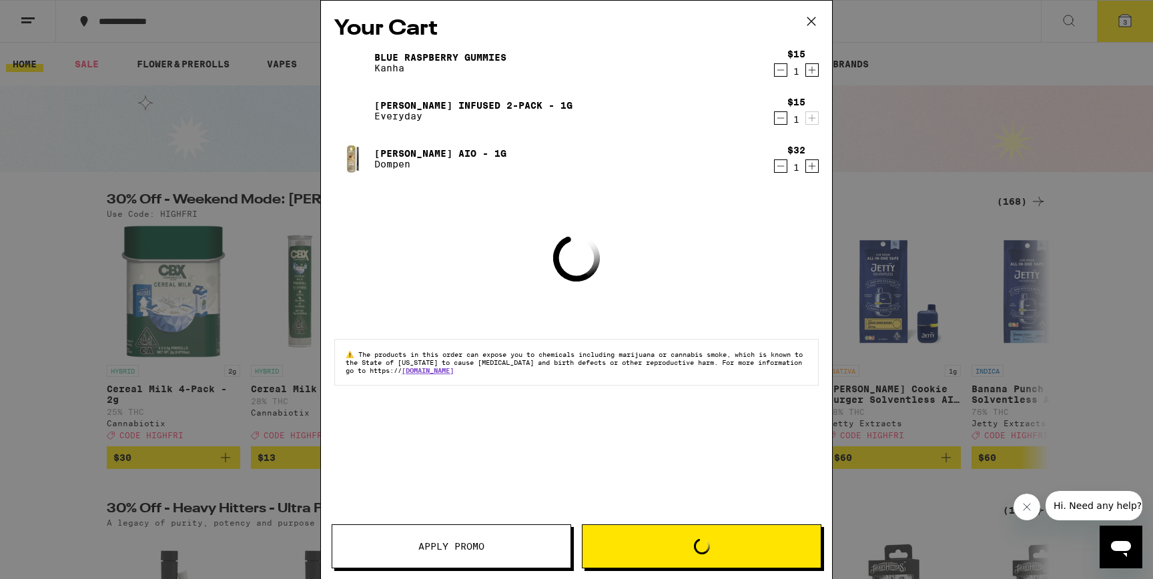
click at [810, 21] on icon at bounding box center [812, 21] width 8 height 8
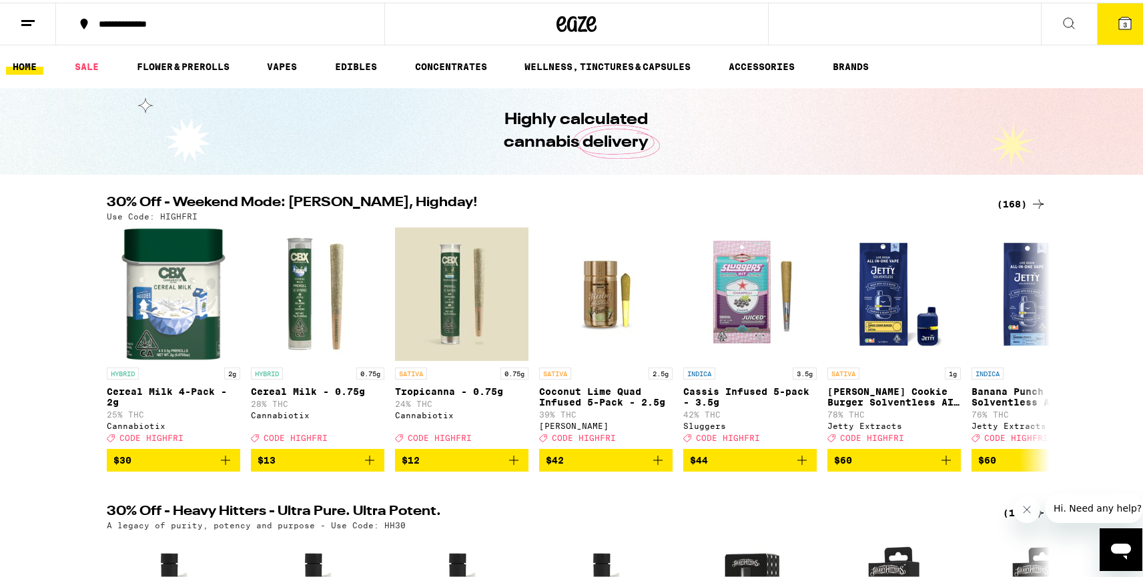
click at [1134, 18] on button "3" at bounding box center [1125, 21] width 56 height 41
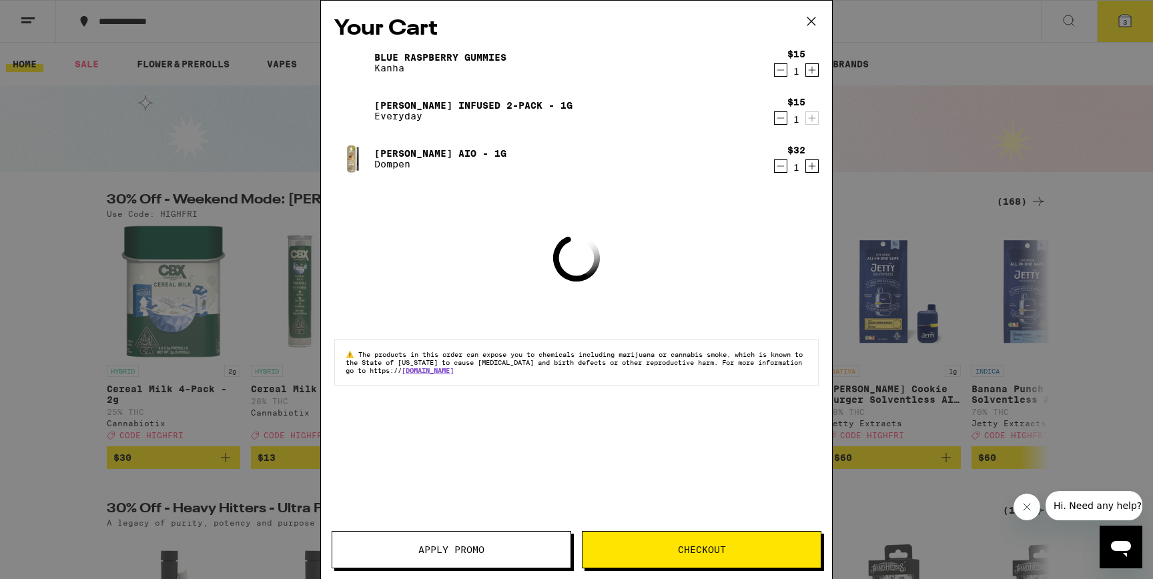
click at [812, 67] on icon "Increment" at bounding box center [812, 70] width 12 height 16
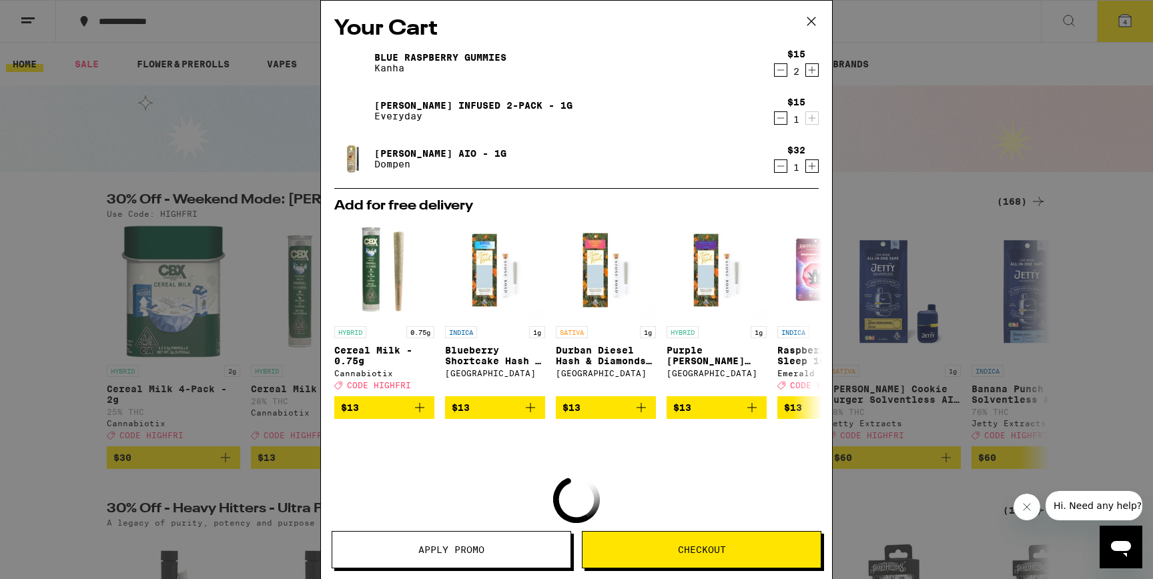
click at [712, 528] on div "Your Cart Blue Raspberry Gummies Kanha $15 2 [PERSON_NAME] Infused 2-Pack - 1g …" at bounding box center [576, 270] width 511 height 539
click at [712, 561] on button "Checkout" at bounding box center [702, 549] width 240 height 37
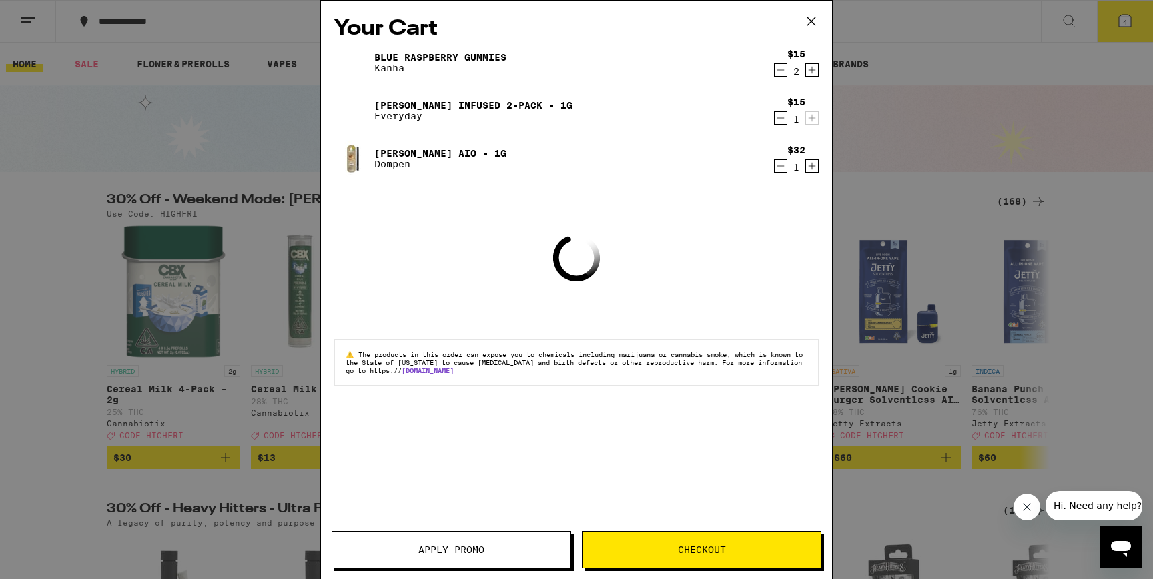
click at [781, 73] on icon "Decrement" at bounding box center [781, 70] width 12 height 16
click at [664, 544] on button "Checkout" at bounding box center [702, 549] width 240 height 37
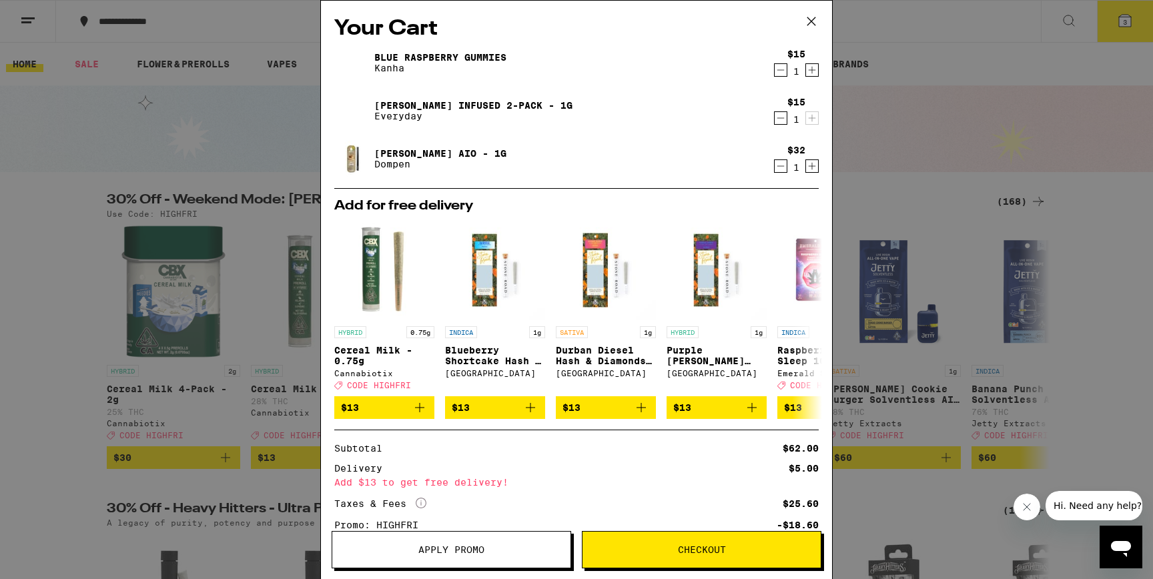
click at [775, 123] on icon "Decrement" at bounding box center [781, 118] width 12 height 16
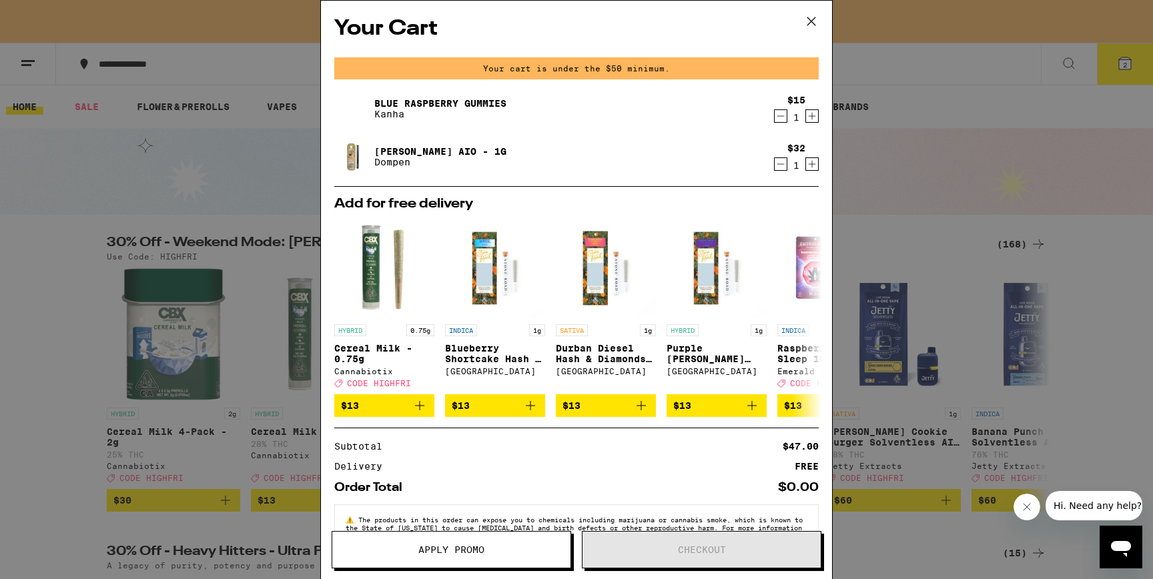
click at [814, 23] on icon at bounding box center [812, 21] width 20 height 20
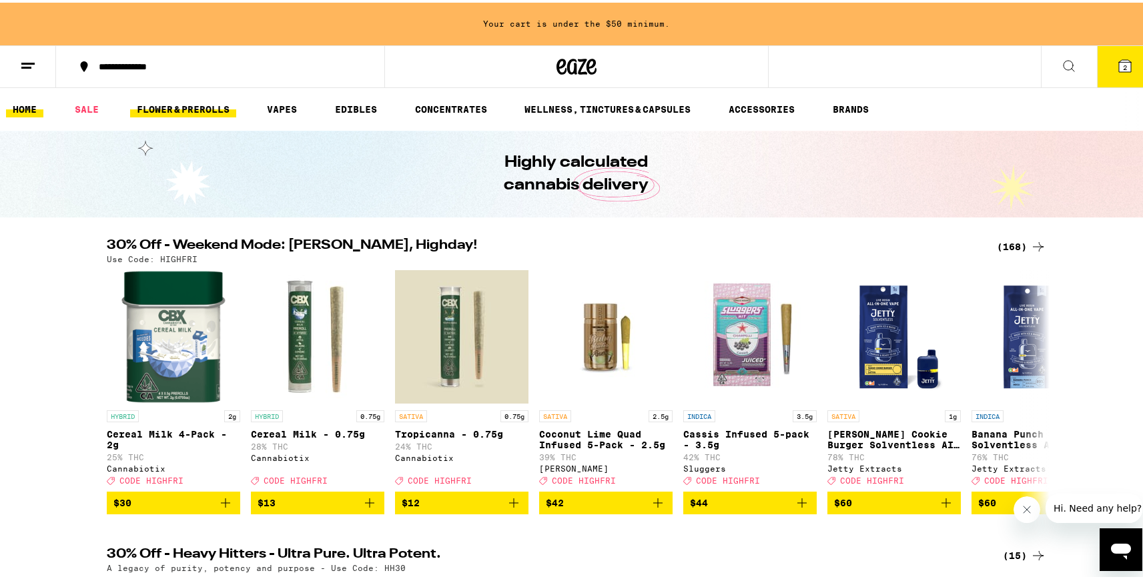
click at [194, 111] on link "FLOWER & PREROLLS" at bounding box center [183, 107] width 106 height 16
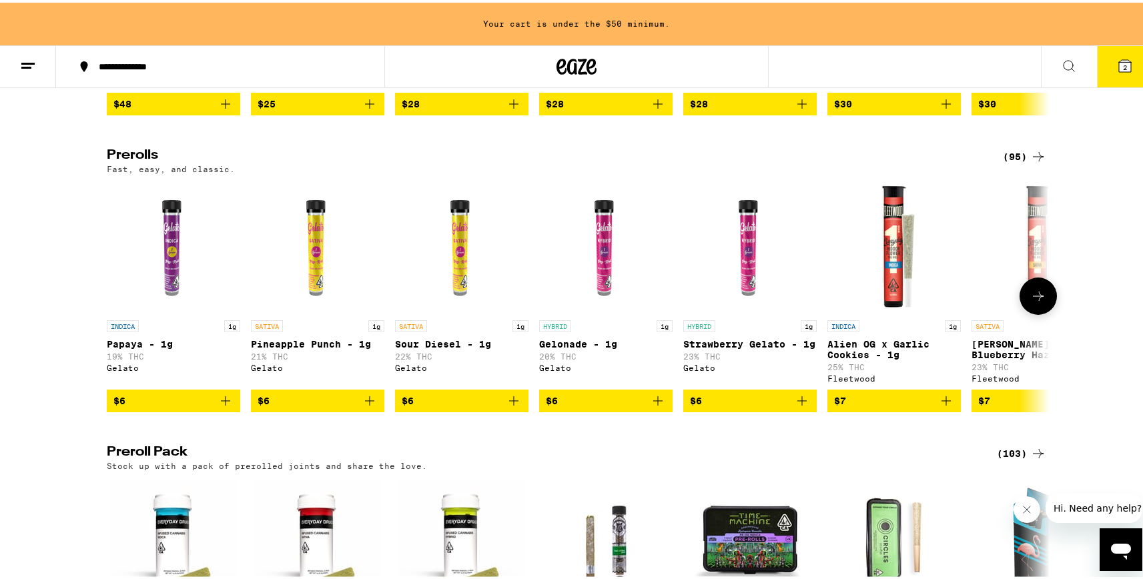
scroll to position [697, 0]
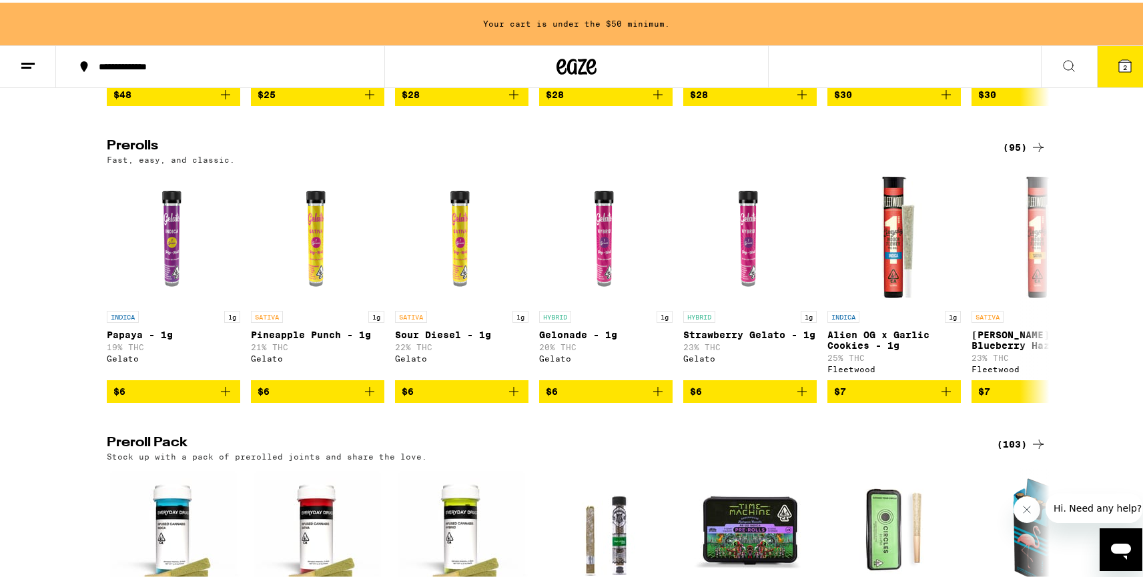
click at [1014, 153] on div "(95)" at bounding box center [1024, 145] width 43 height 16
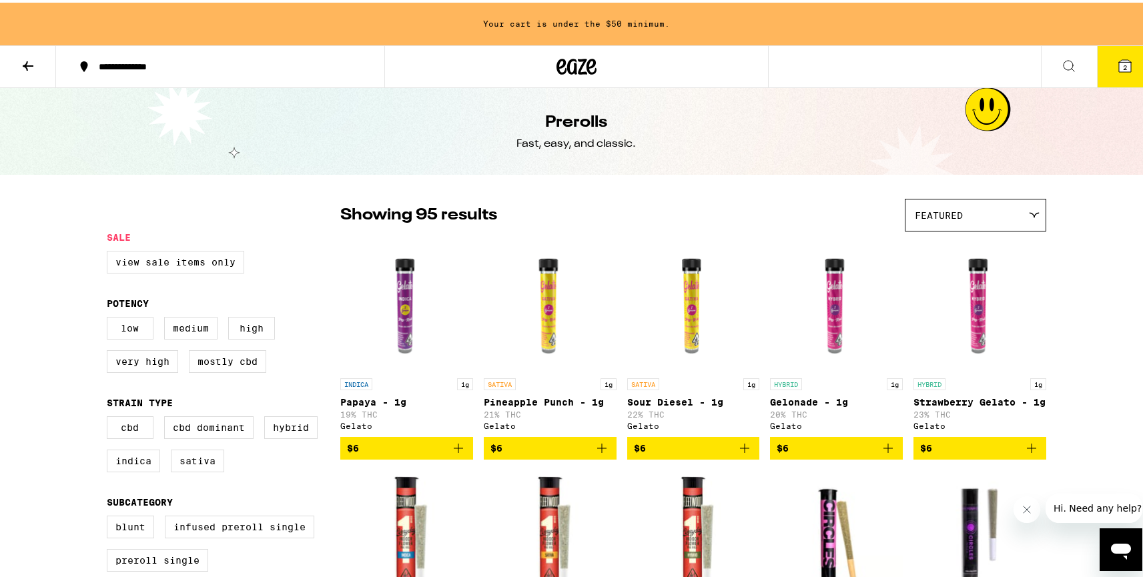
click at [1023, 239] on img "Open page for Strawberry Gelato - 1g from Gelato" at bounding box center [980, 302] width 133 height 133
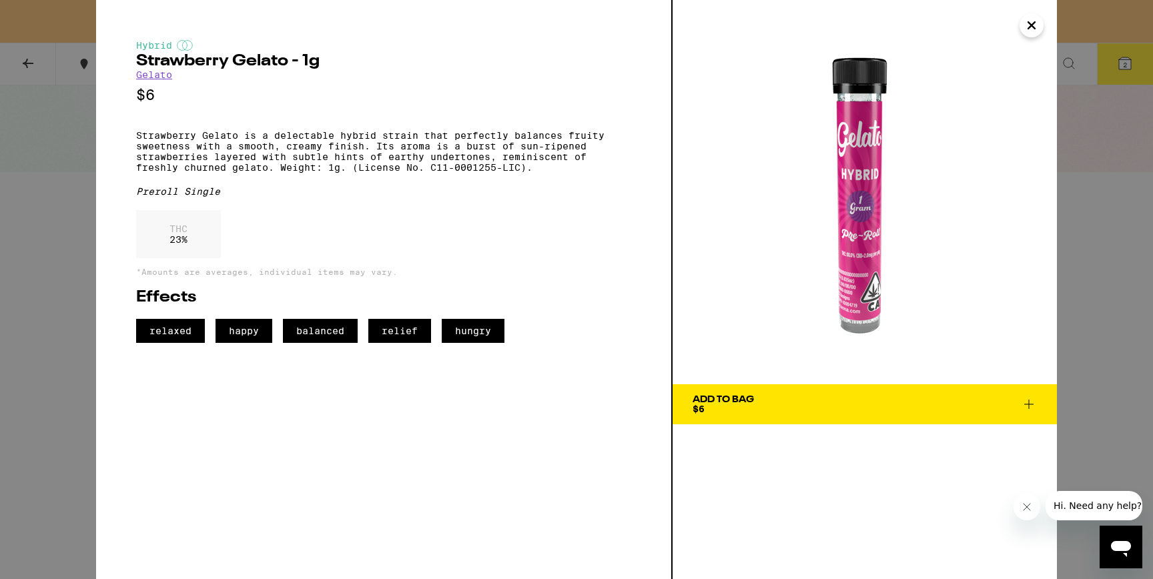
click at [1029, 33] on icon "Close" at bounding box center [1032, 25] width 16 height 20
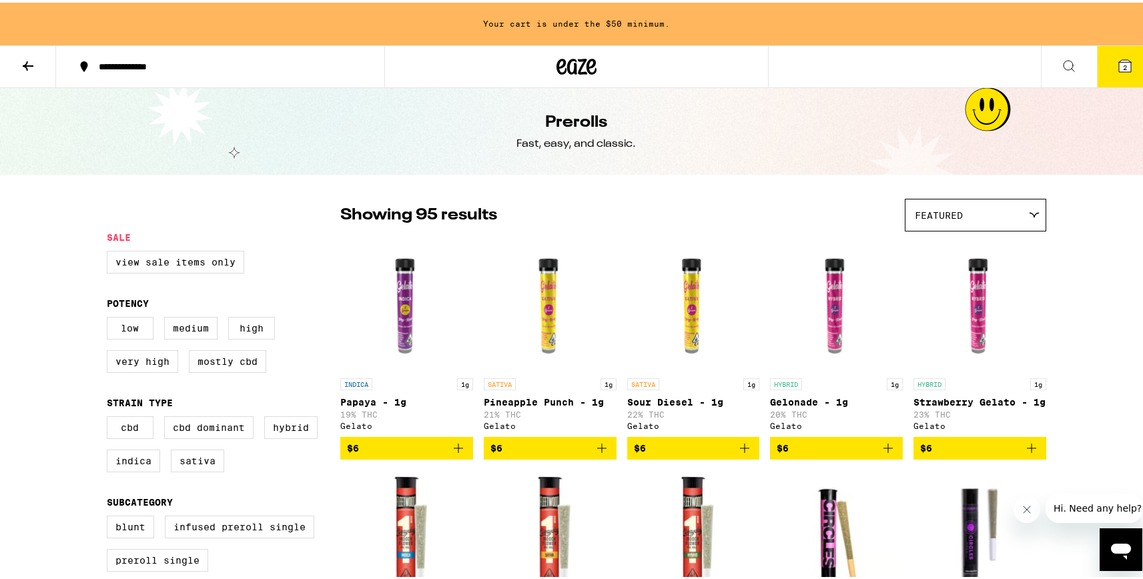
click at [943, 213] on span "Featured" at bounding box center [939, 213] width 48 height 11
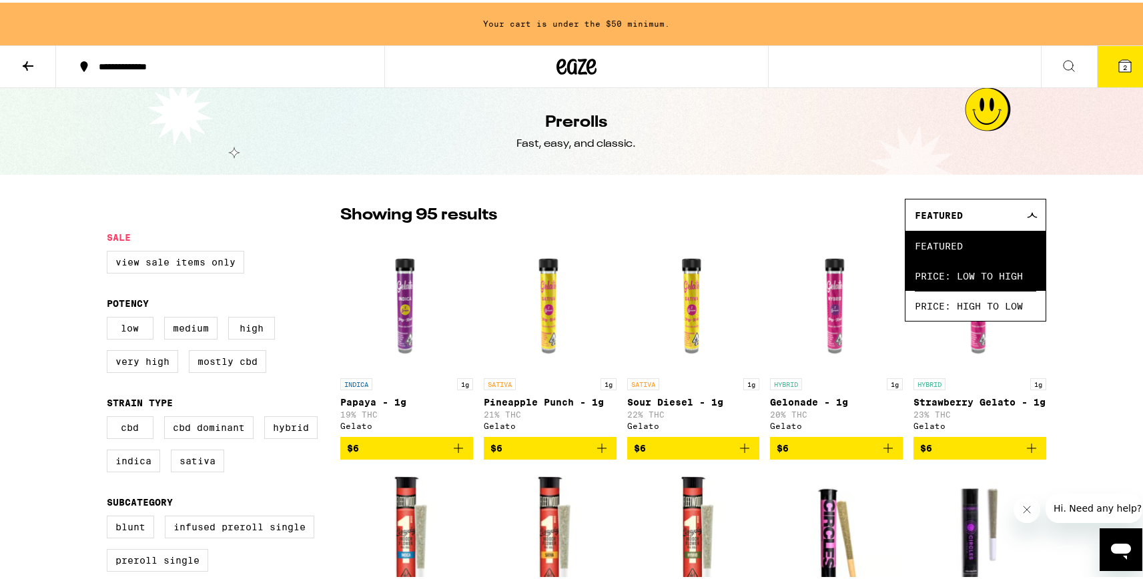
click at [934, 281] on span "Price: Low to High" at bounding box center [975, 273] width 121 height 30
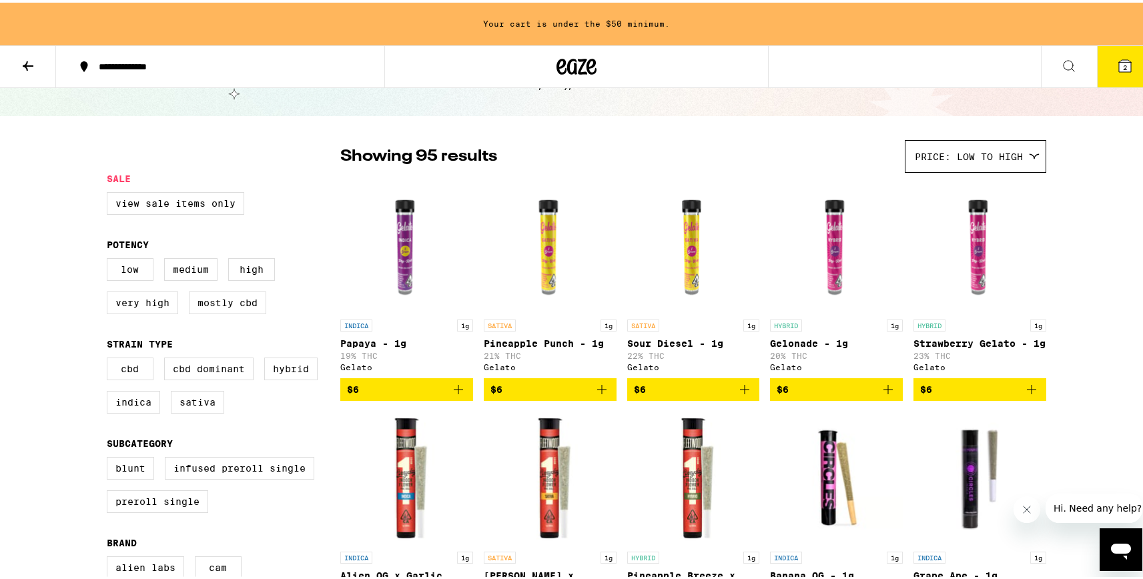
scroll to position [58, 0]
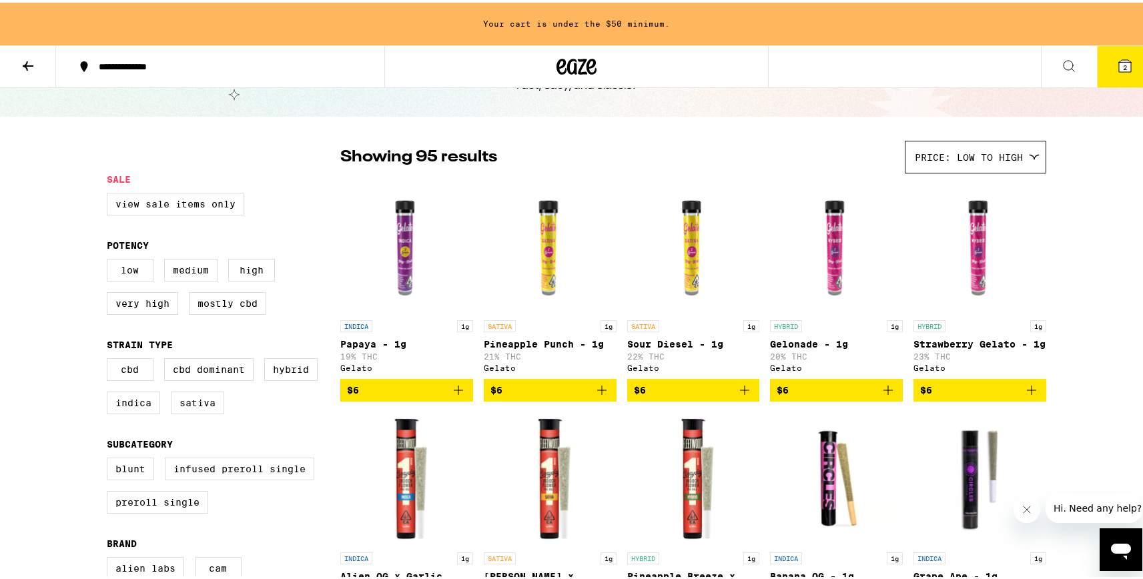
click at [1026, 396] on icon "Add to bag" at bounding box center [1032, 388] width 16 height 16
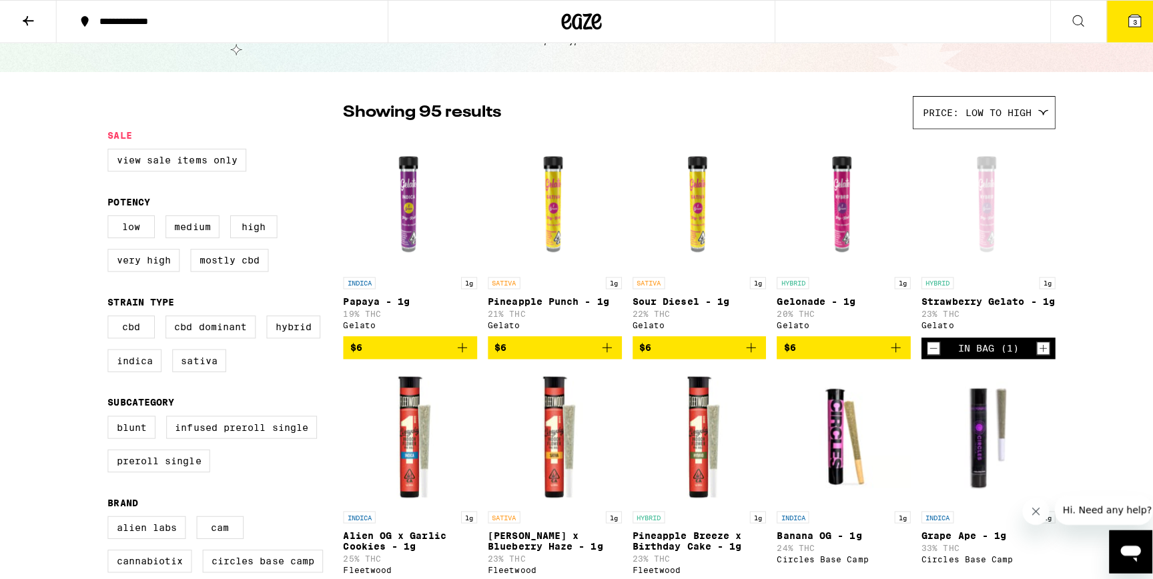
scroll to position [15, 0]
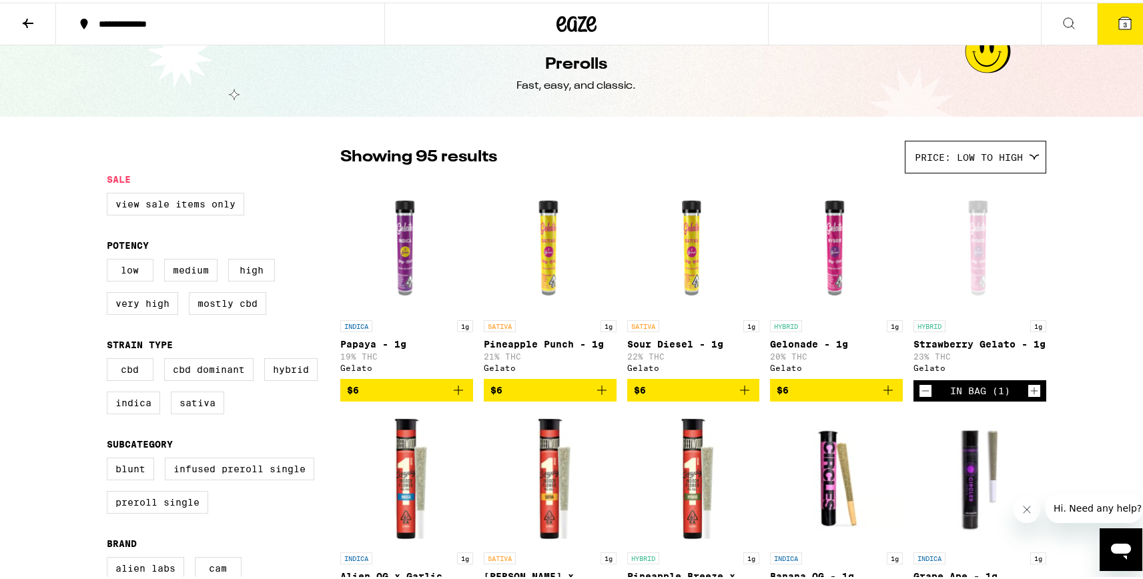
click at [1109, 8] on button "3" at bounding box center [1125, 21] width 56 height 41
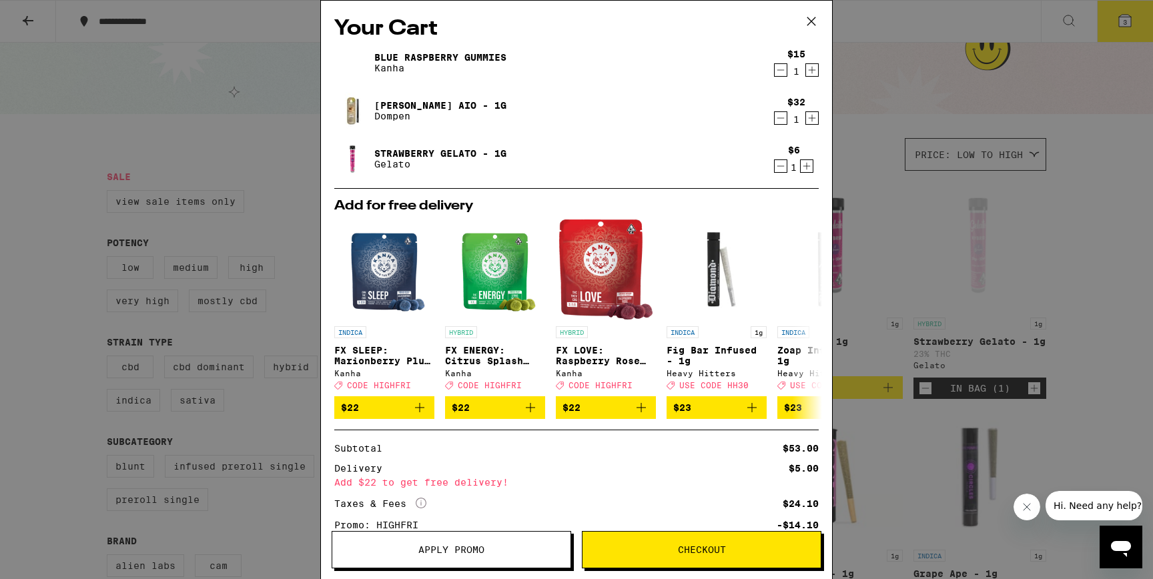
click at [659, 557] on button "Checkout" at bounding box center [702, 549] width 240 height 37
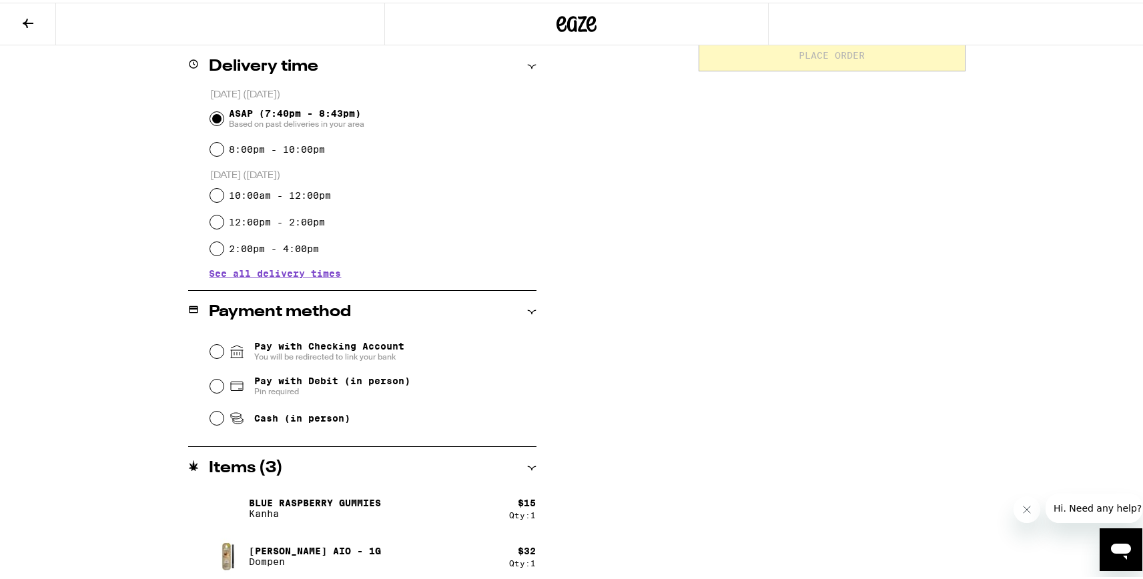
click at [241, 412] on span "Cash (in person)" at bounding box center [289, 416] width 121 height 16
click at [224, 412] on input "Cash (in person)" at bounding box center [216, 415] width 13 height 13
radio input "true"
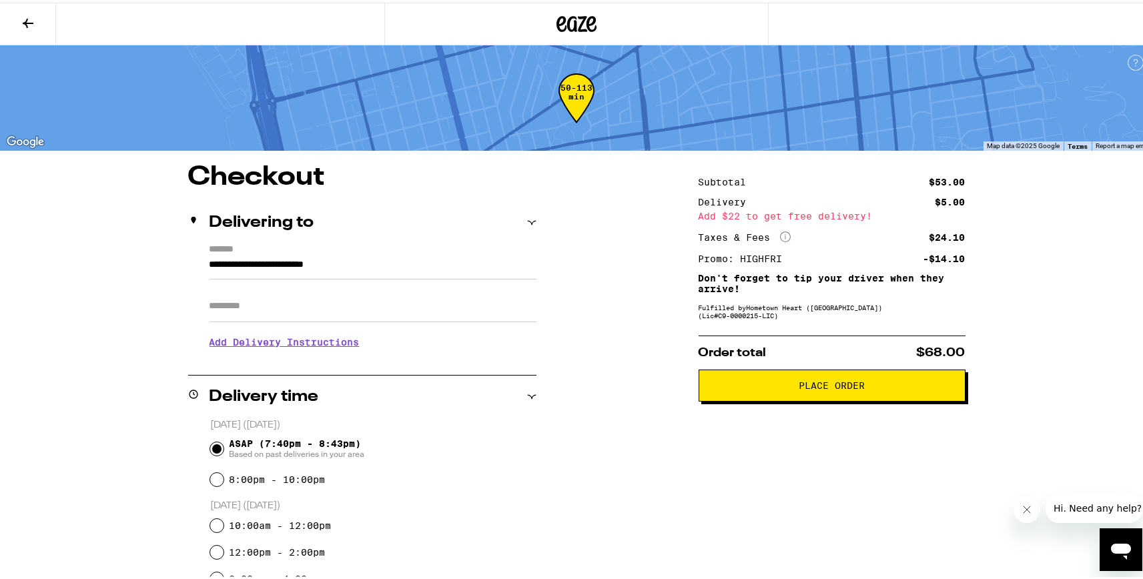
click at [802, 388] on span "Place Order" at bounding box center [832, 382] width 66 height 9
